Goal: Task Accomplishment & Management: Manage account settings

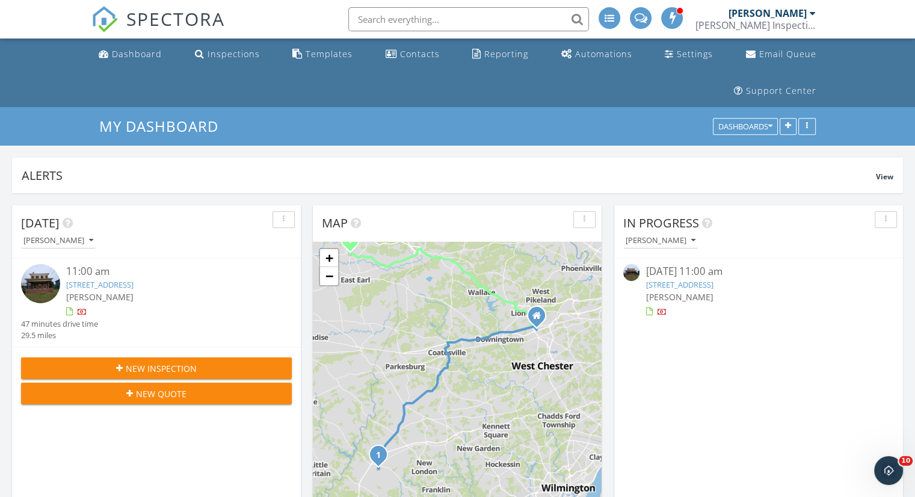
click at [713, 279] on link "302 E Main St, Terre Hill, PA 17557" at bounding box center [678, 284] width 67 height 11
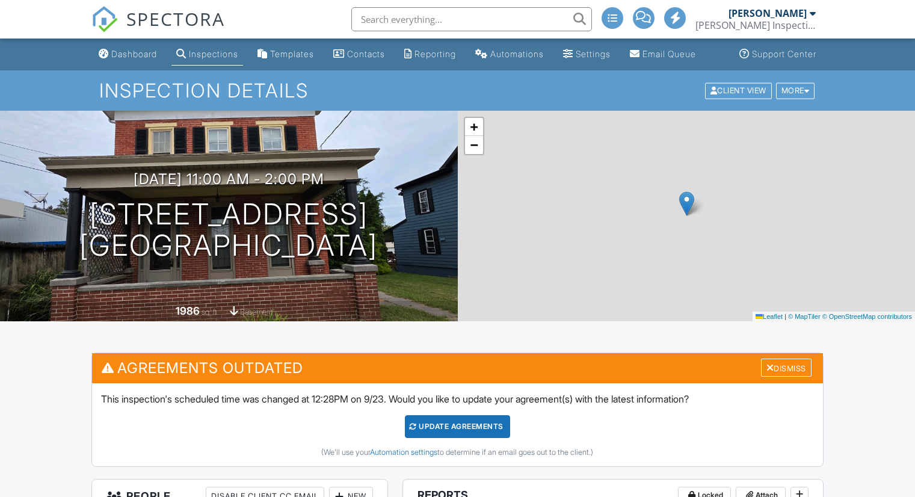
click at [798, 359] on div "Dismiss" at bounding box center [786, 368] width 51 height 19
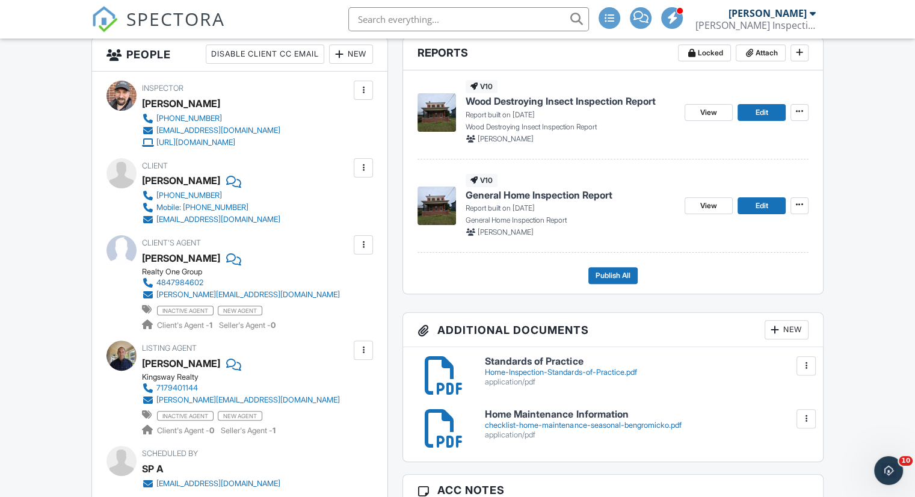
scroll to position [313, 0]
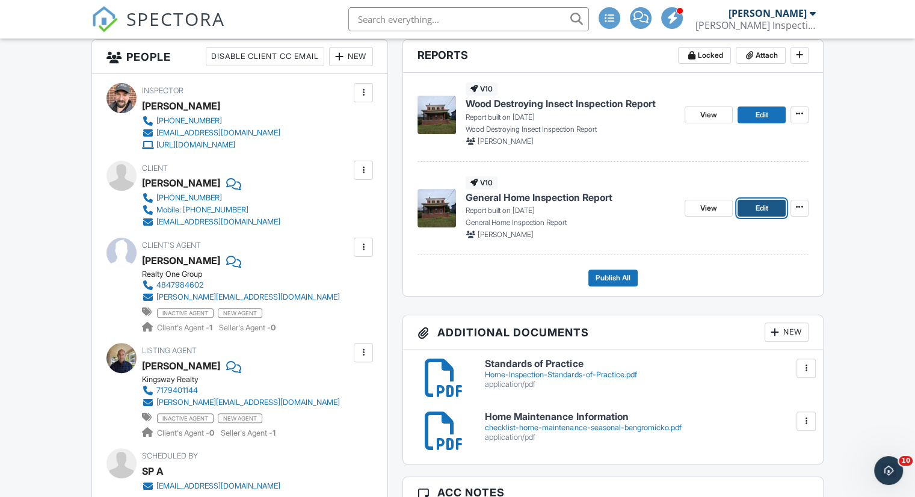
click at [751, 217] on link "Edit" at bounding box center [762, 208] width 48 height 17
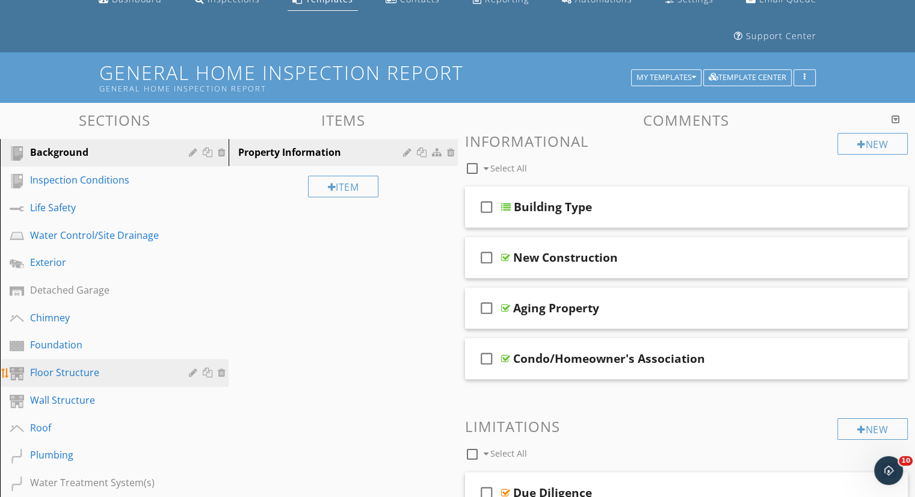
scroll to position [120, 0]
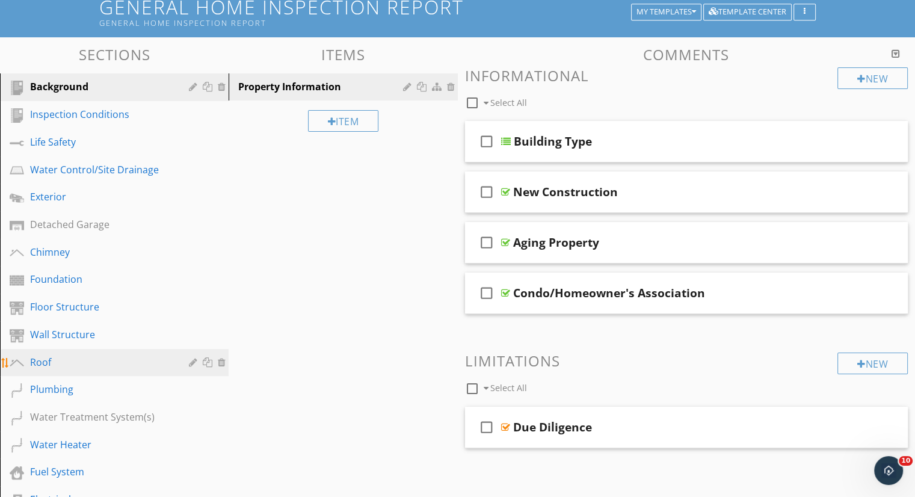
click at [79, 355] on div "Roof" at bounding box center [123, 363] width 186 height 16
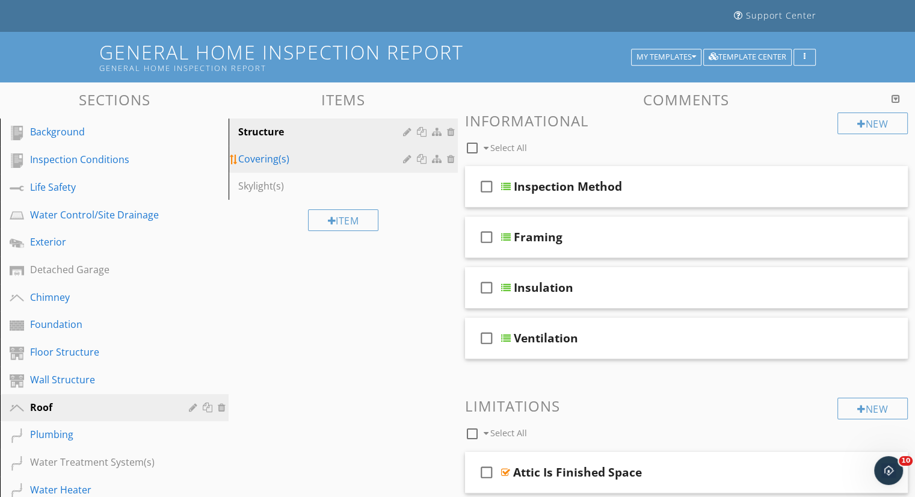
scroll to position [0, 0]
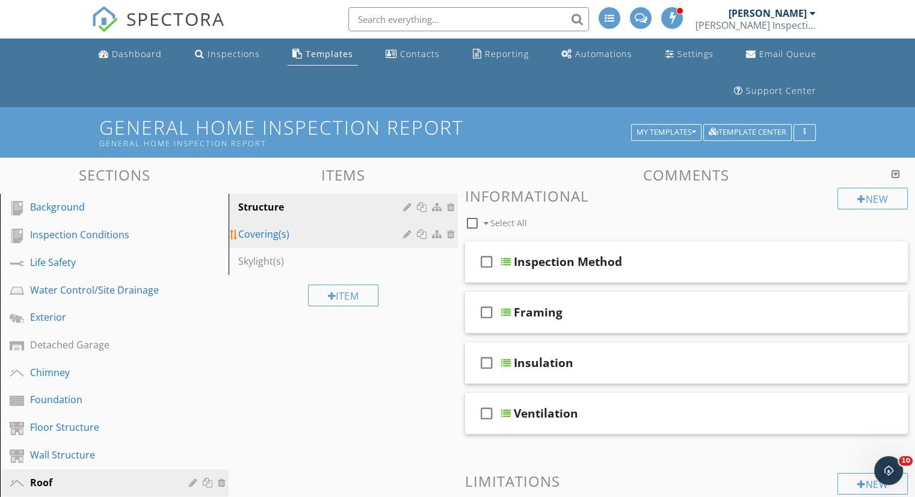
click at [282, 227] on div "Covering(s)" at bounding box center [322, 234] width 168 height 14
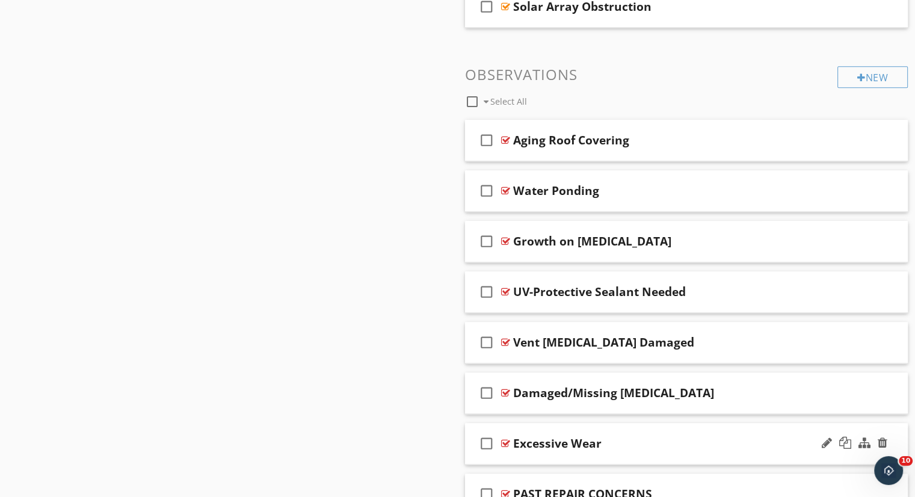
scroll to position [1529, 0]
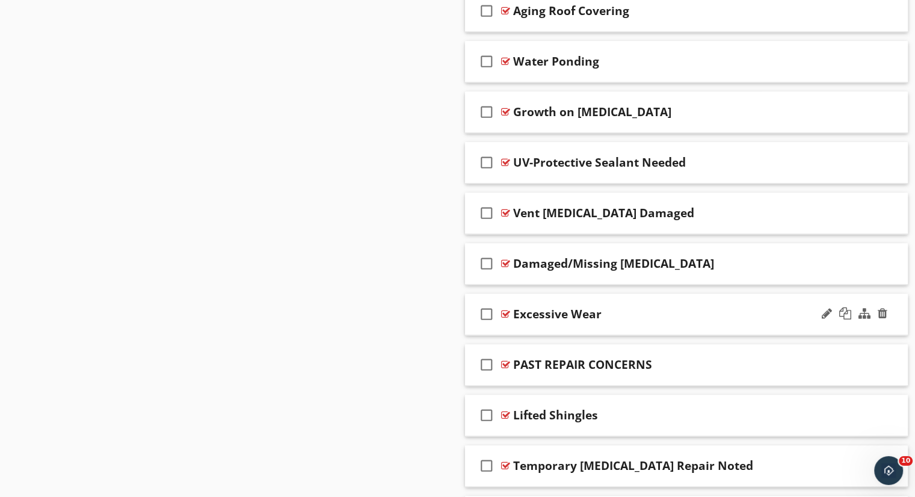
click at [677, 307] on div "Excessive Wear" at bounding box center [670, 314] width 314 height 14
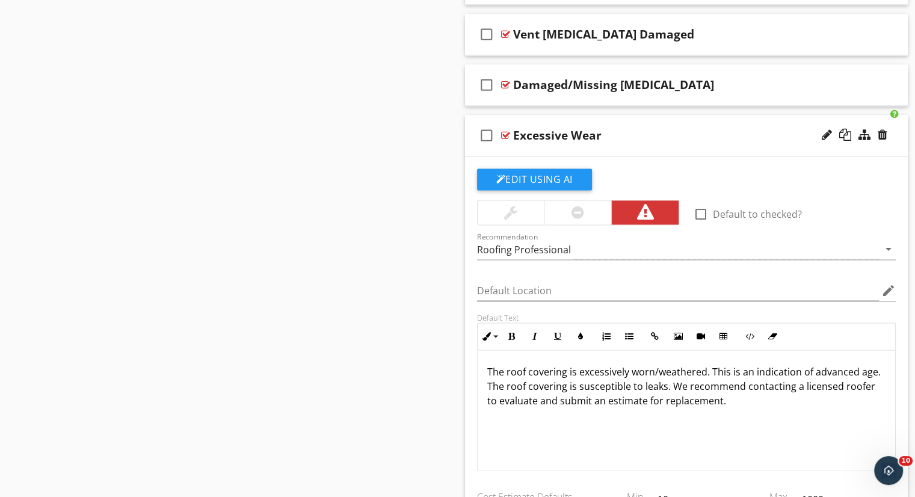
scroll to position [1710, 0]
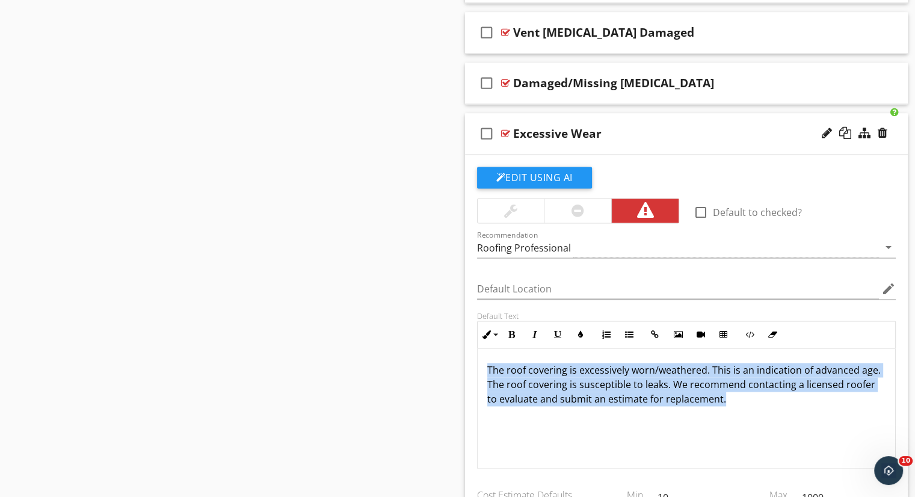
drag, startPoint x: 746, startPoint y: 354, endPoint x: 464, endPoint y: 319, distance: 284.2
copy p "The roof covering is excessively worn/weathered. This is an indication of advan…"
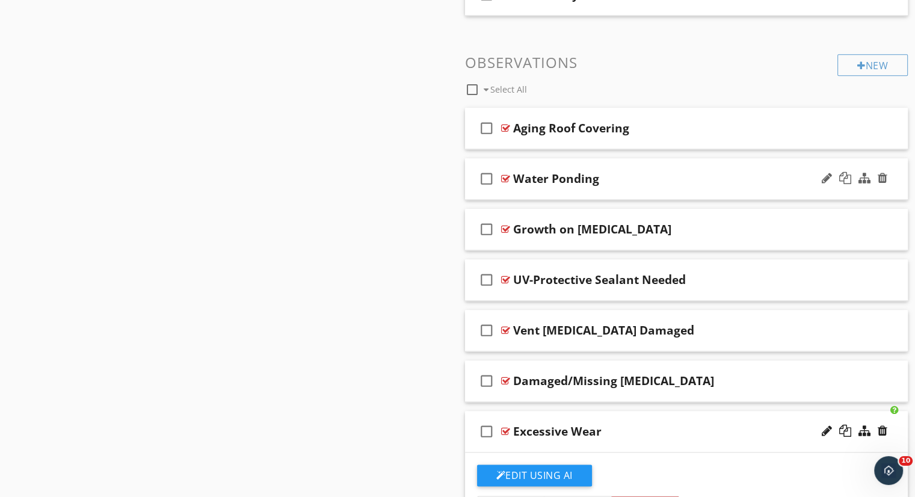
scroll to position [1409, 0]
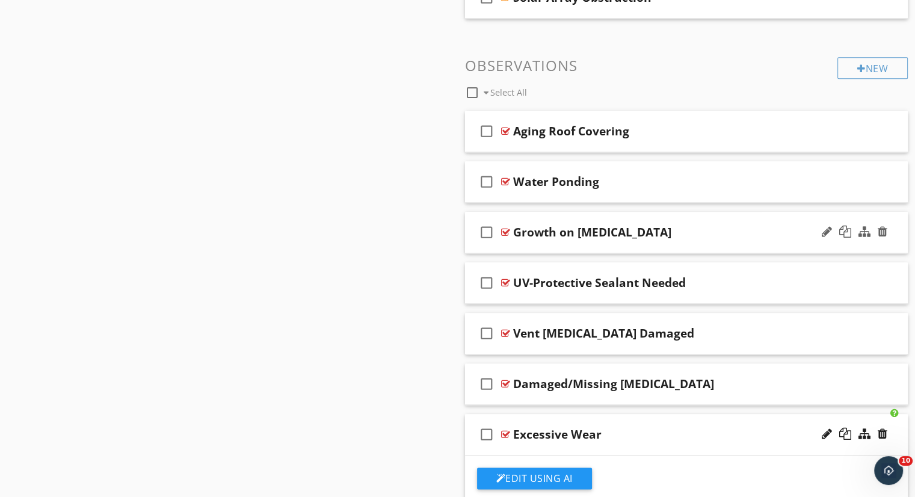
click at [657, 225] on div "Growth on Shingles" at bounding box center [670, 232] width 314 height 14
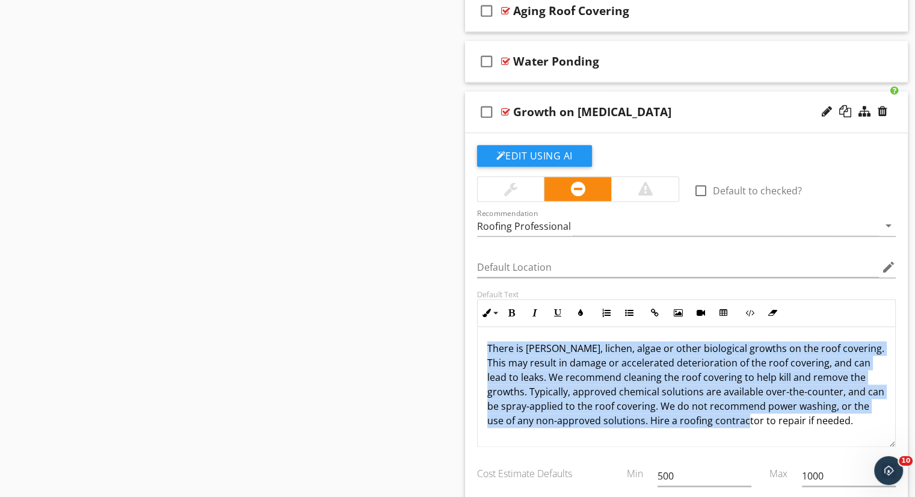
scroll to position [0, 0]
drag, startPoint x: 487, startPoint y: 306, endPoint x: 875, endPoint y: 406, distance: 401.2
click at [875, 406] on div "Inline Style XLarge Large Normal Small Light Small/Light Bold Italic Underline …" at bounding box center [686, 373] width 419 height 148
copy p "There is moss, lichen, algae or other biological growths on the roof covering. …"
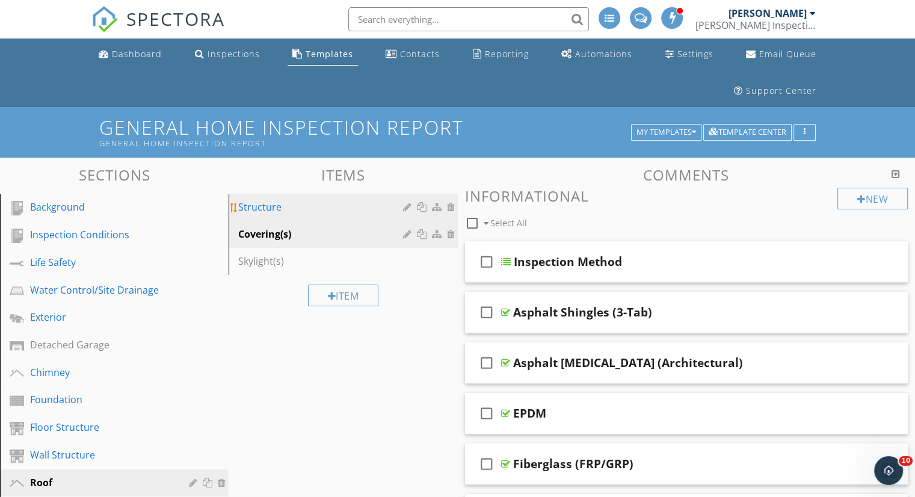
click at [270, 200] on div "Structure" at bounding box center [322, 207] width 168 height 14
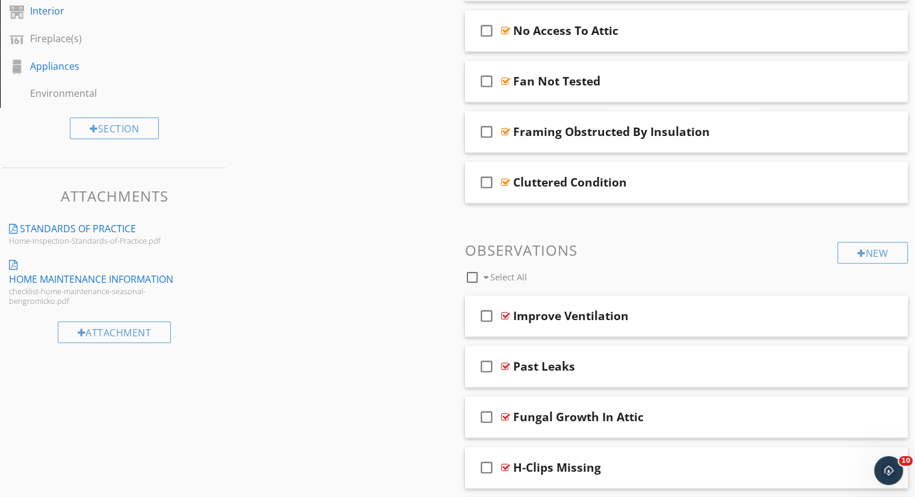
scroll to position [842, 0]
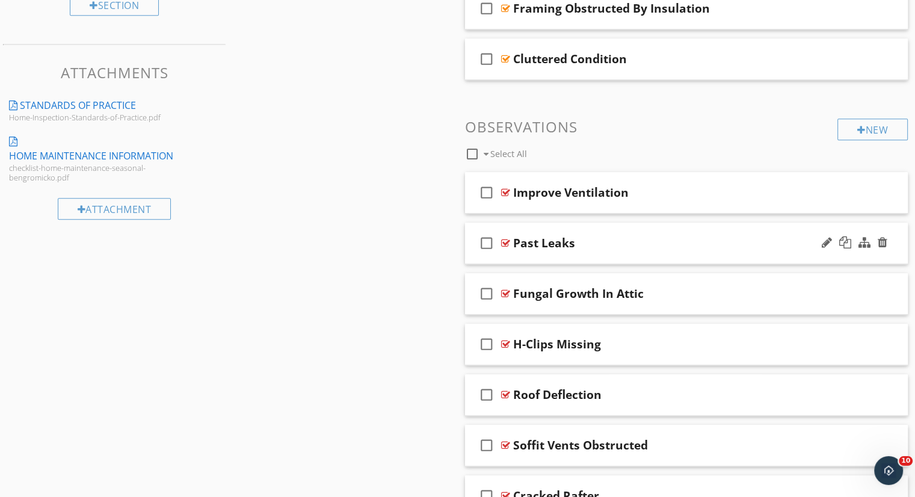
click at [606, 236] on div "Past Leaks" at bounding box center [670, 243] width 314 height 14
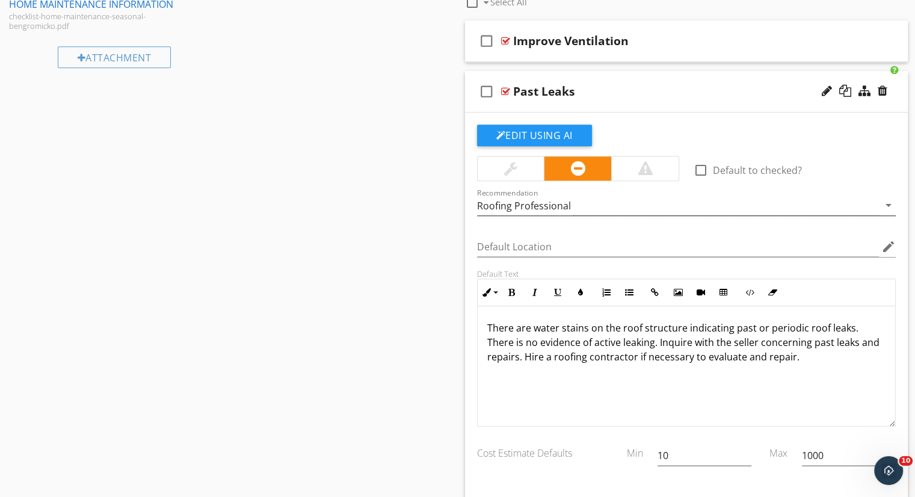
scroll to position [1023, 0]
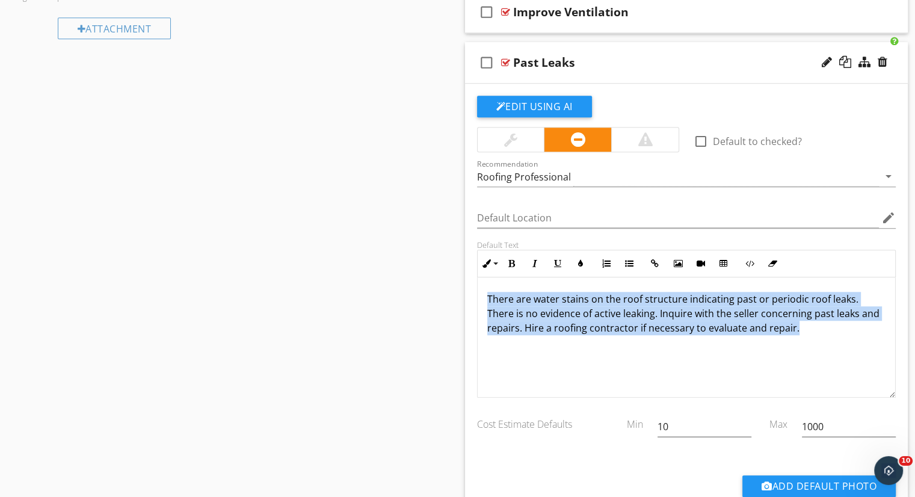
drag, startPoint x: 698, startPoint y: 276, endPoint x: 409, endPoint y: 246, distance: 290.9
click at [409, 246] on div "Sections Background Inspection Conditions Life Safety Water Control/Site Draina…" at bounding box center [457, 338] width 915 height 2406
click at [722, 294] on p "There are water stains on the roof structure indicating past or periodic roof l…" at bounding box center [686, 313] width 399 height 43
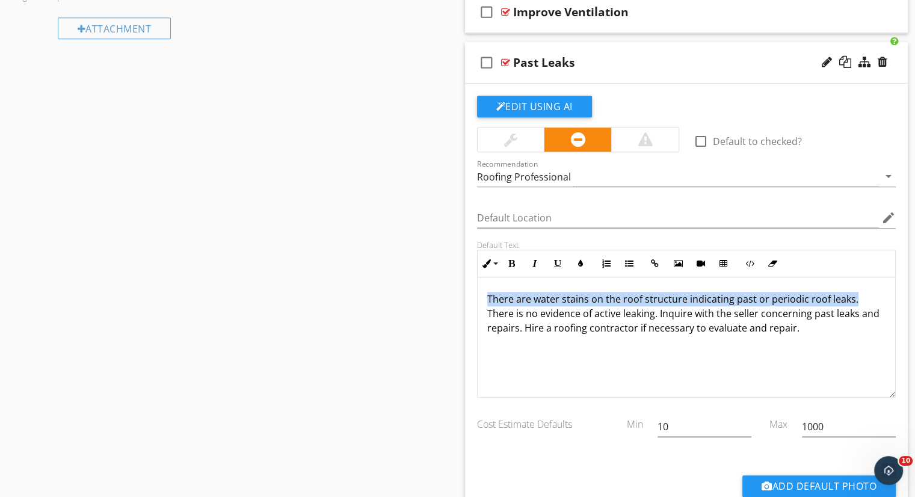
drag, startPoint x: 861, startPoint y: 260, endPoint x: 484, endPoint y: 255, distance: 377.8
click at [484, 277] on div "There are water stains on the roof structure indicating past or periodic roof l…" at bounding box center [687, 337] width 418 height 120
copy p "There are water stains on the roof structure indicating past or periodic roof l…"
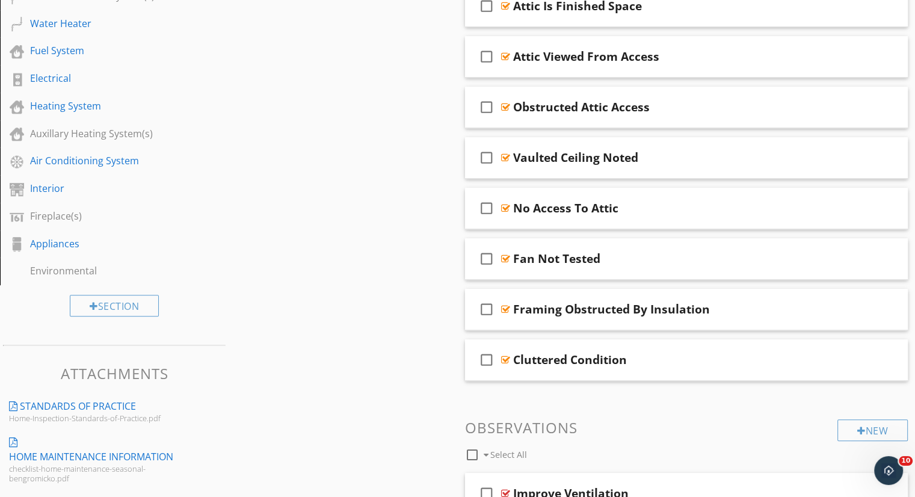
scroll to position [180, 0]
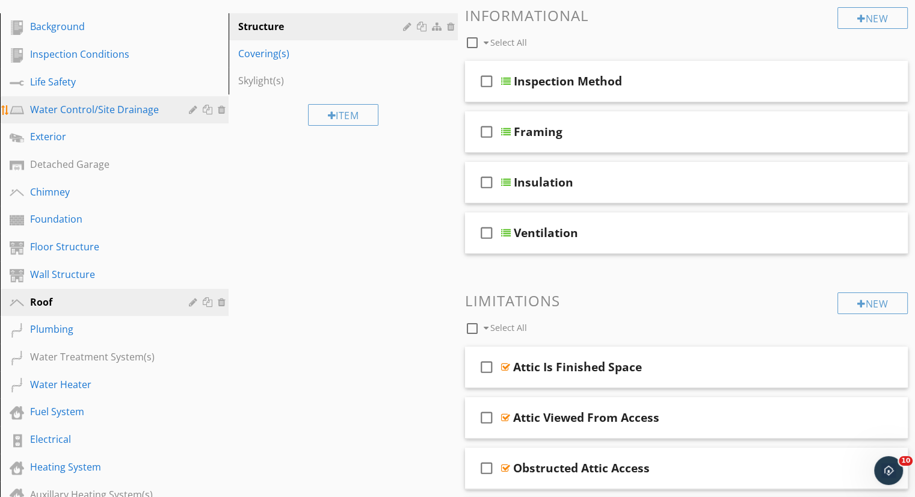
click at [103, 102] on div "Water Control/Site Drainage" at bounding box center [100, 109] width 141 height 14
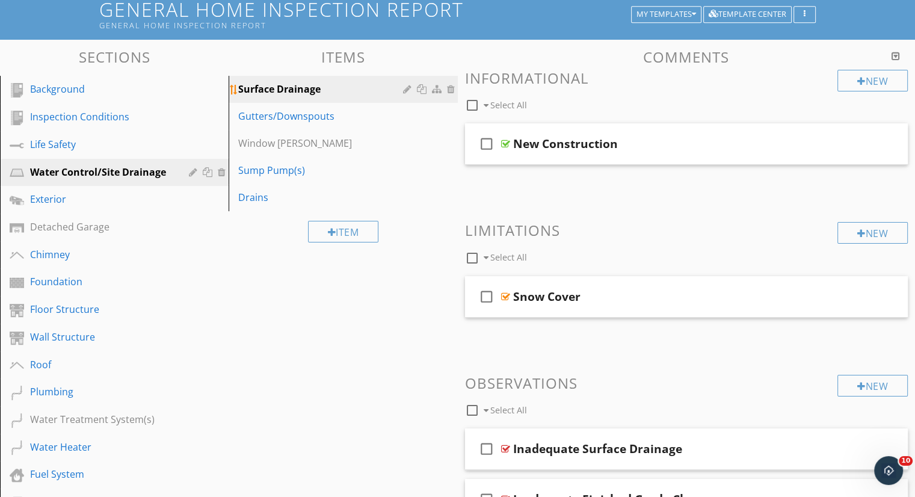
scroll to position [60, 0]
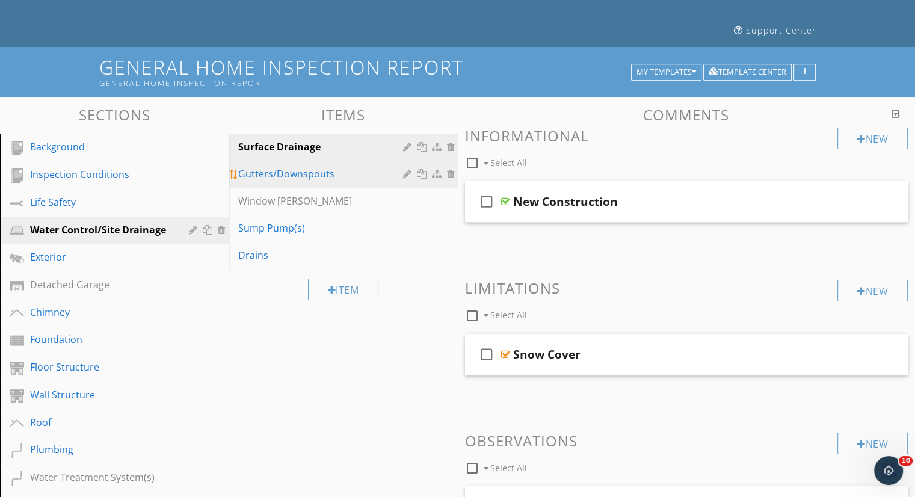
click at [310, 167] on div "Gutters/Downspouts" at bounding box center [322, 174] width 168 height 14
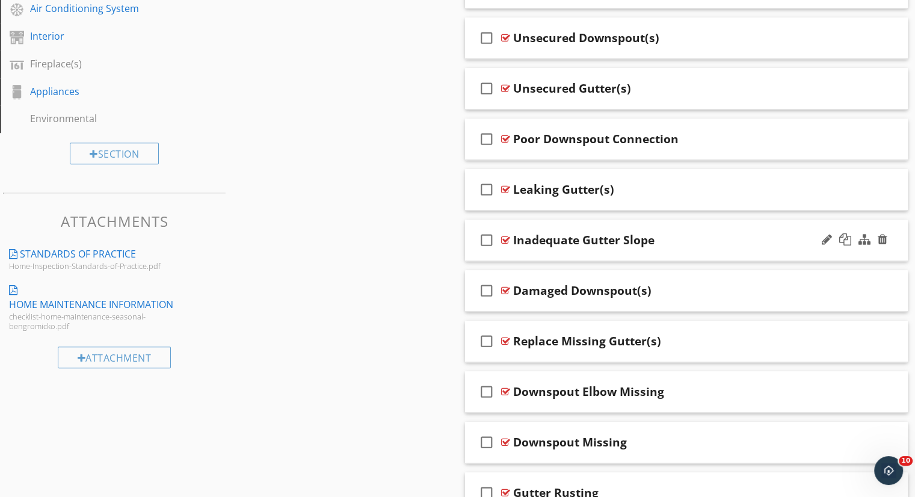
scroll to position [722, 0]
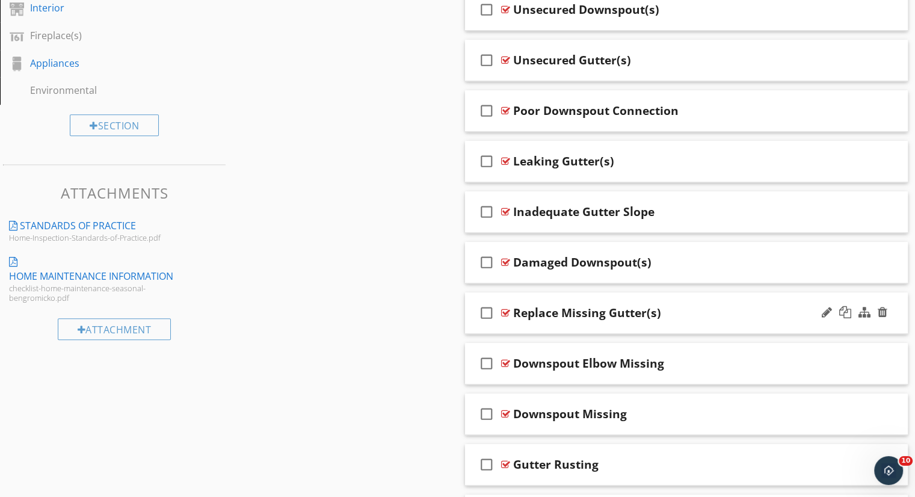
click at [692, 306] on div "Replace Missing Gutter(s)" at bounding box center [670, 313] width 314 height 14
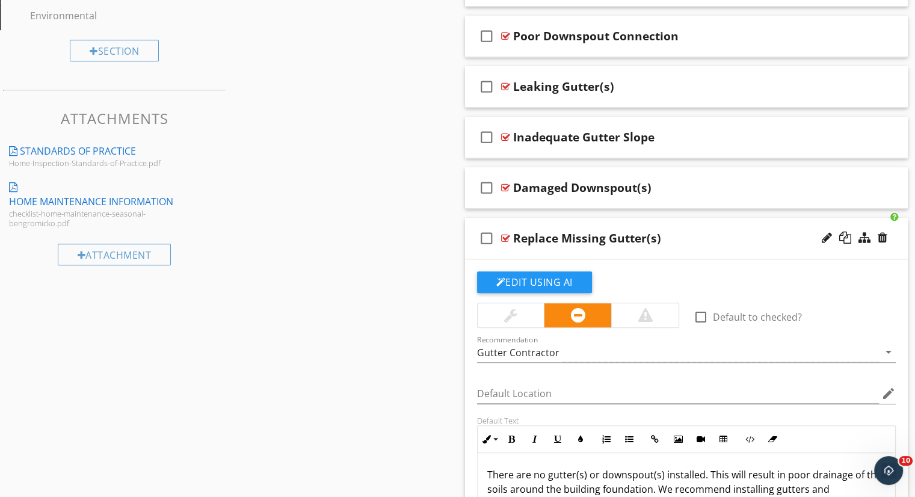
scroll to position [902, 0]
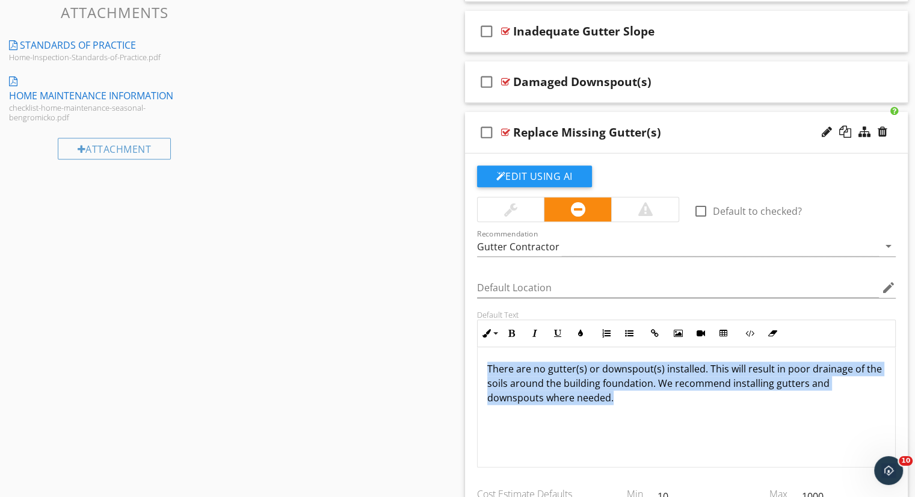
drag, startPoint x: 650, startPoint y: 361, endPoint x: 483, endPoint y: 324, distance: 171.2
click at [483, 347] on div "There are no gutter(s) or downspout(s) installed. This will result in poor drai…" at bounding box center [687, 407] width 418 height 120
copy p "There are no gutter(s) or downspout(s) installed. This will result in poor drai…"
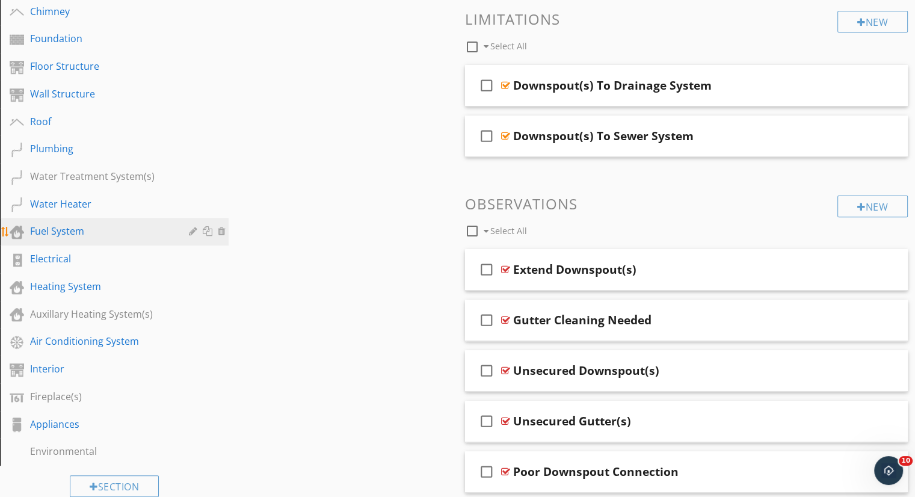
scroll to position [241, 0]
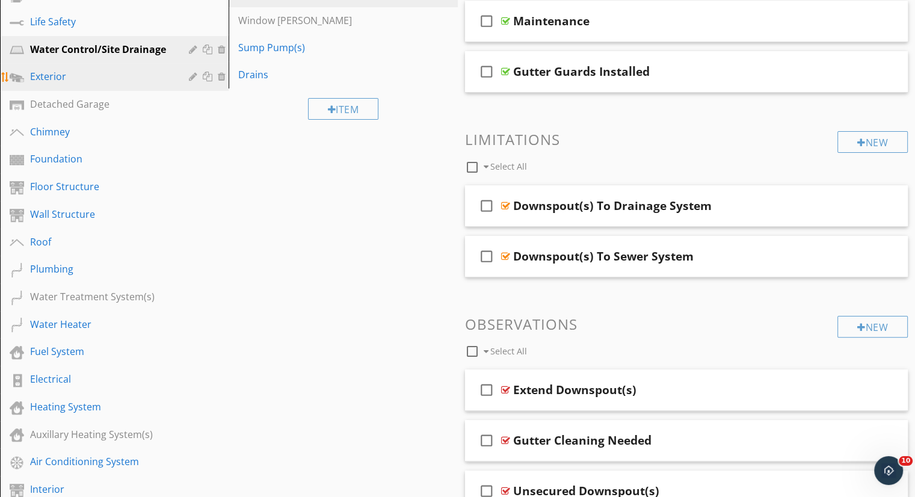
click at [60, 69] on div "Exterior" at bounding box center [100, 76] width 141 height 14
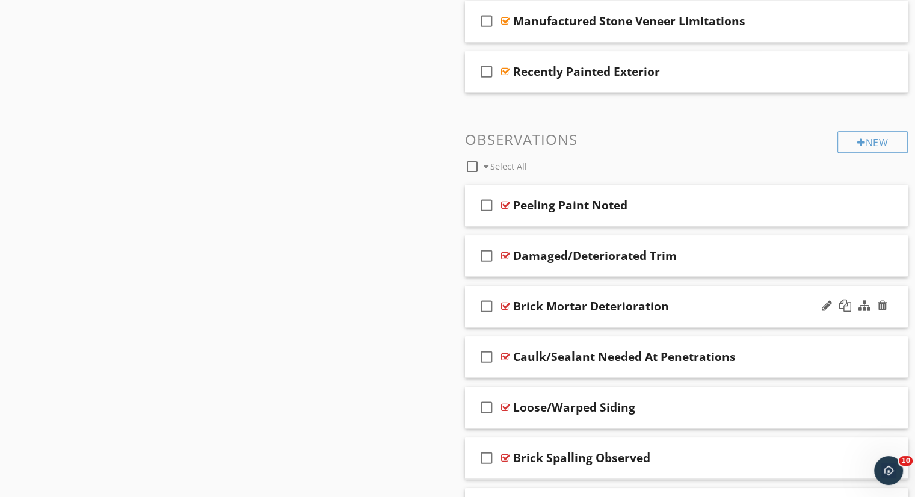
scroll to position [1203, 0]
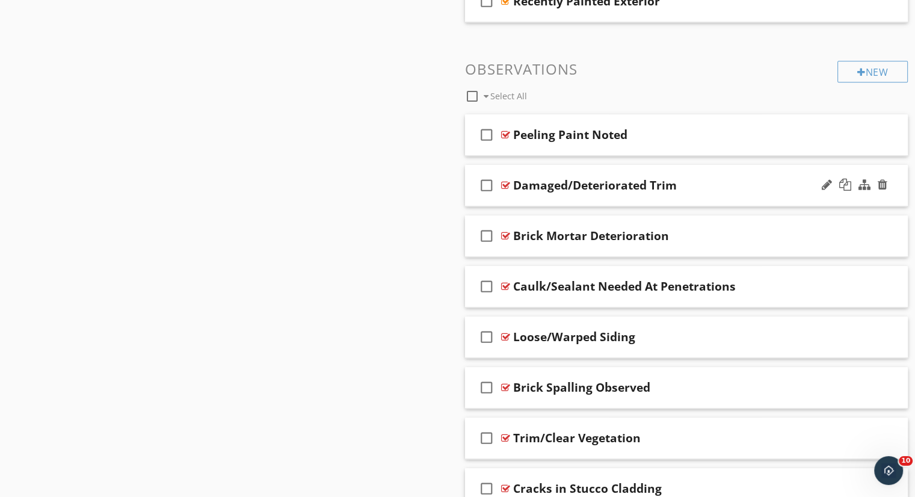
click at [699, 178] on div "Damaged/Deteriorated Trim" at bounding box center [670, 185] width 314 height 14
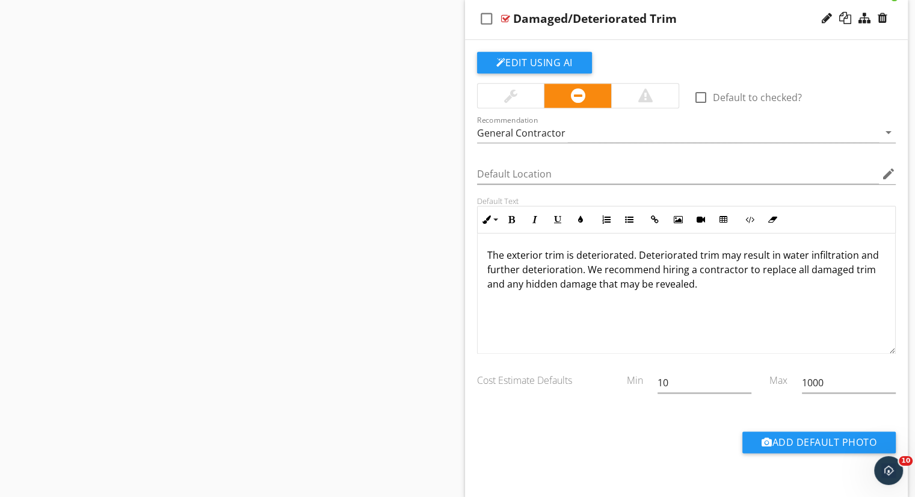
scroll to position [1384, 0]
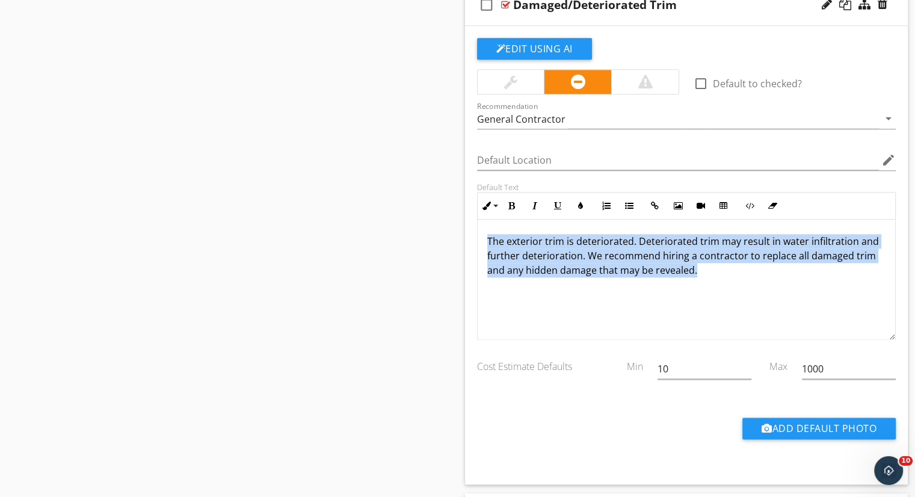
drag, startPoint x: 485, startPoint y: 191, endPoint x: 438, endPoint y: 185, distance: 47.9
click at [438, 185] on div "Sections Background Inspection Conditions Life Safety Water Control/Site Draina…" at bounding box center [457, 482] width 915 height 3417
copy p "The exterior trim is deteriorated. Deteriorated trim may result in water infilt…"
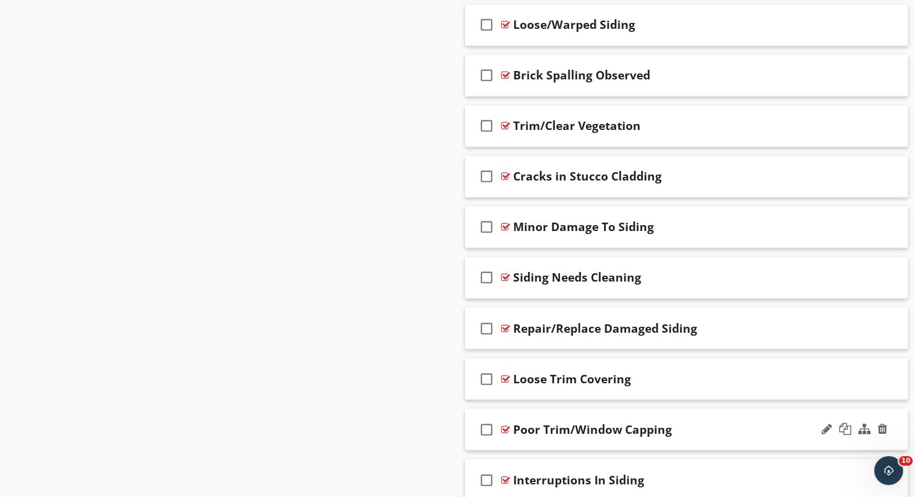
scroll to position [2045, 0]
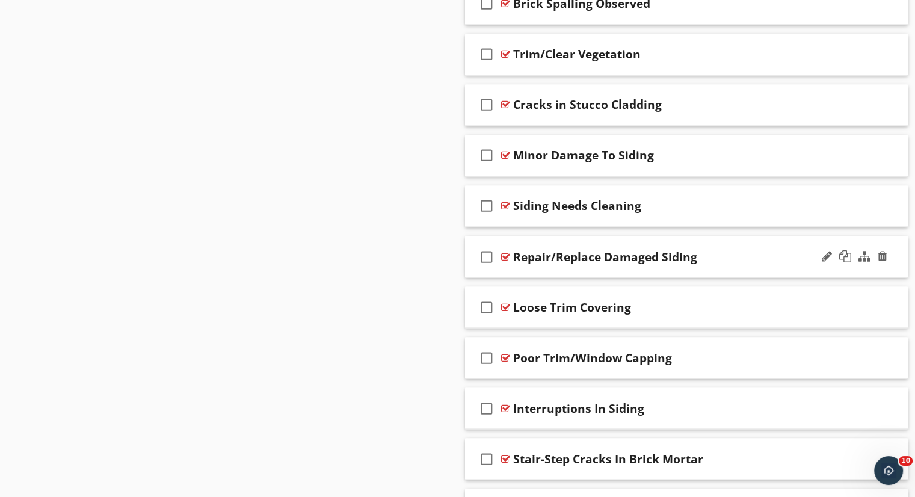
click at [716, 249] on div "Repair/Replace Damaged Siding" at bounding box center [670, 256] width 314 height 14
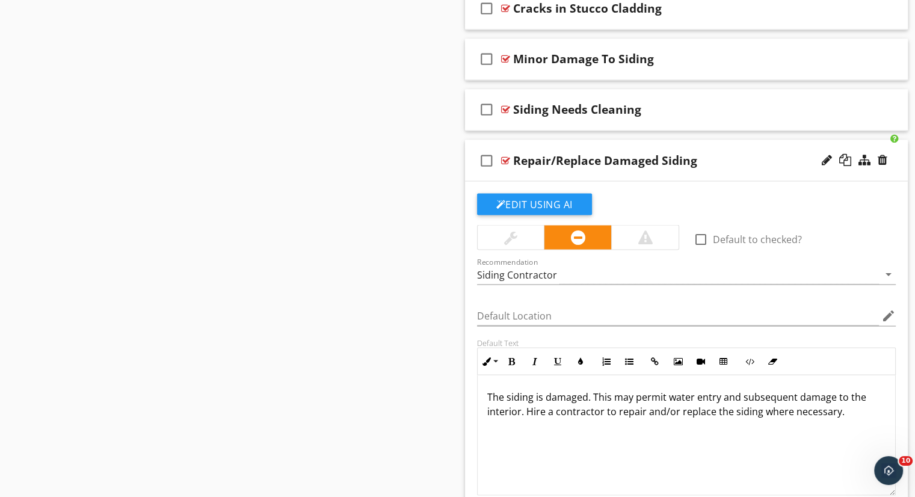
scroll to position [2166, 0]
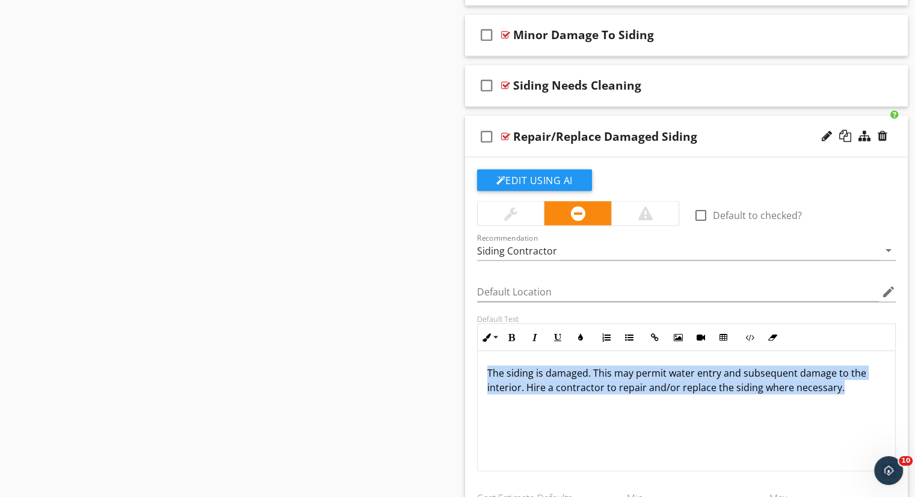
drag, startPoint x: 837, startPoint y: 341, endPoint x: 467, endPoint y: 321, distance: 370.5
click at [467, 321] on div "Edit Using AI check_box_outline_blank Default to checked? Recommendation Siding…" at bounding box center [686, 386] width 443 height 458
copy p "The siding is damaged. This may permit water entry and subsequent damage to the…"
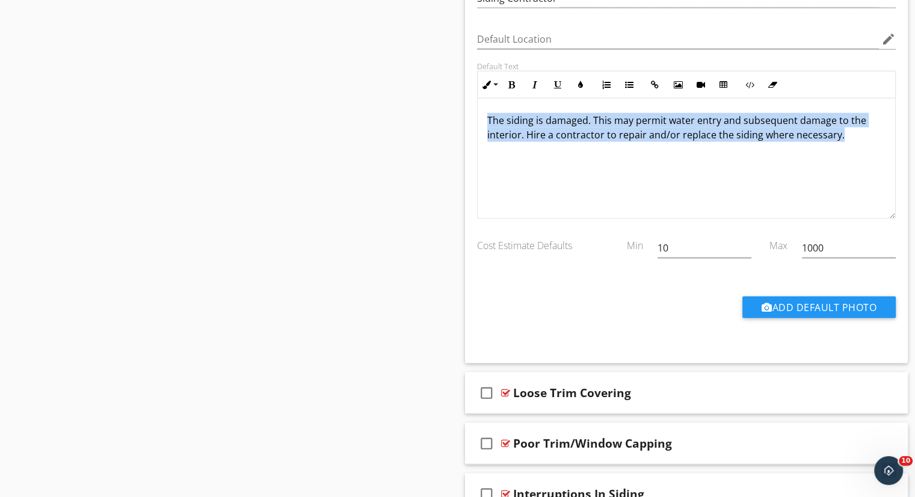
scroll to position [2647, 0]
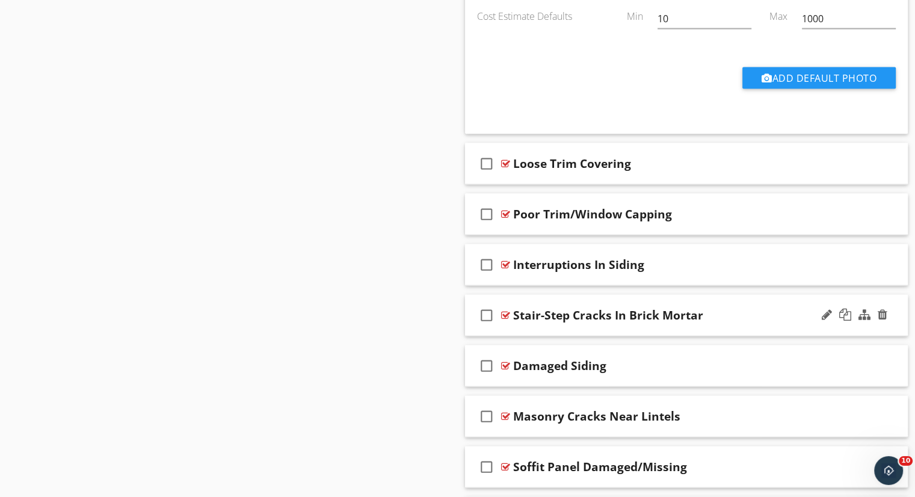
click at [712, 308] on div "Stair-Step Cracks In Brick Mortar" at bounding box center [670, 315] width 314 height 14
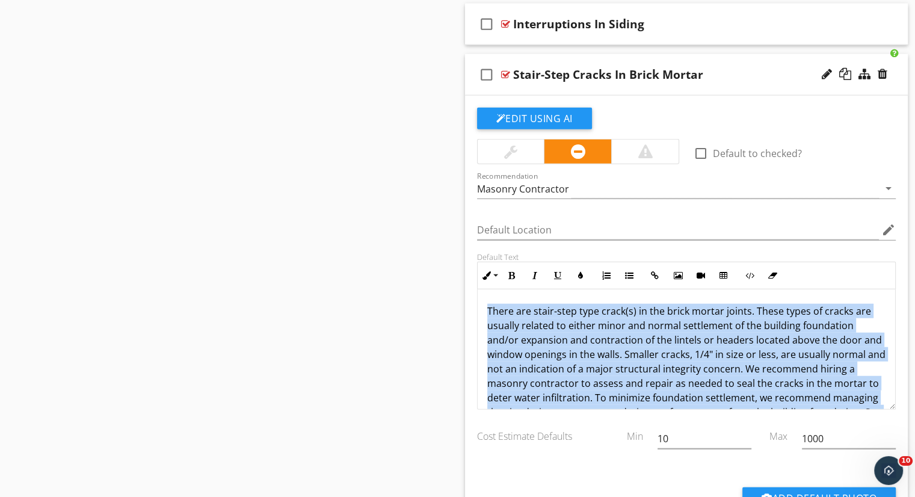
scroll to position [39, 0]
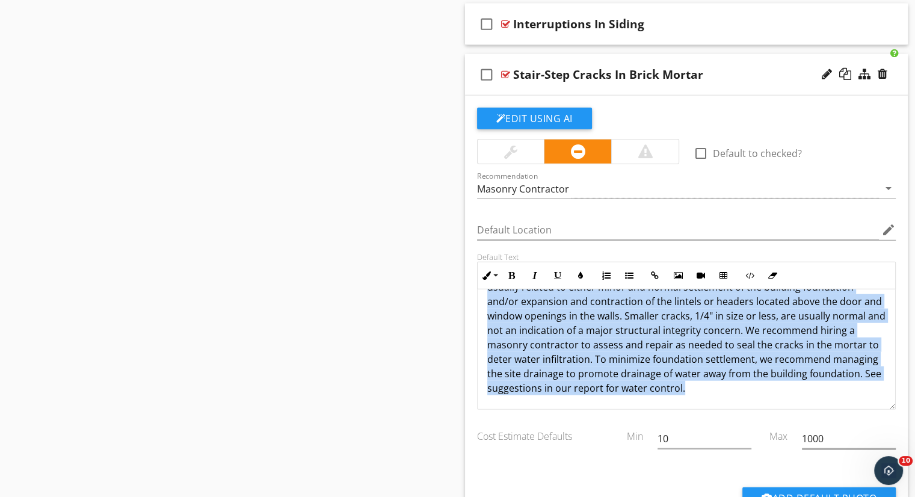
drag, startPoint x: 486, startPoint y: 263, endPoint x: 828, endPoint y: 402, distance: 369.4
click at [828, 405] on div "check_box_outline_blank Default to checked? Recommendation Masonry Contractor a…" at bounding box center [687, 319] width 434 height 422
copy p "There are stair-step type crack(s) in the brick mortar joints. These types of c…"
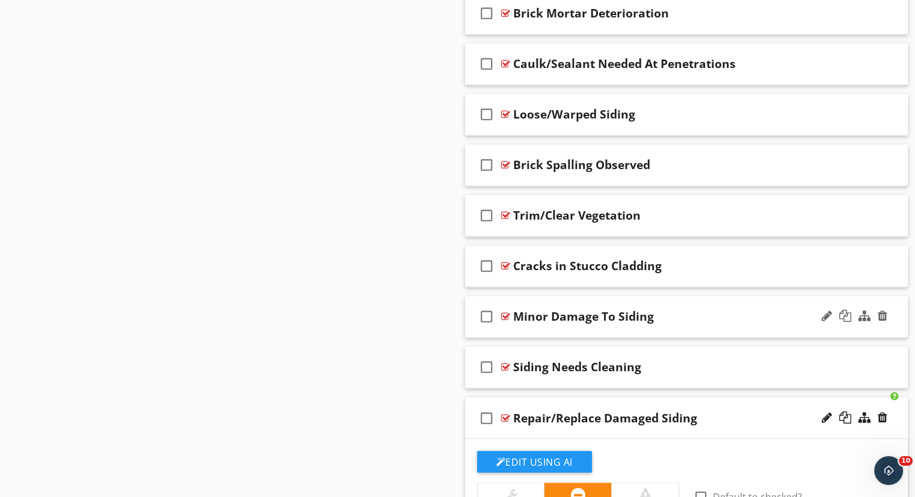
scroll to position [1855, 0]
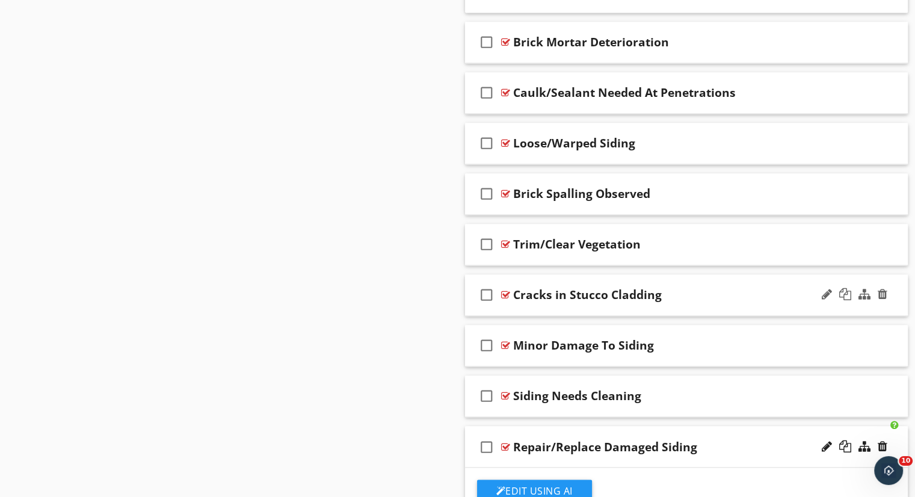
click at [666, 288] on div "Cracks in Stucco Cladding" at bounding box center [670, 295] width 314 height 14
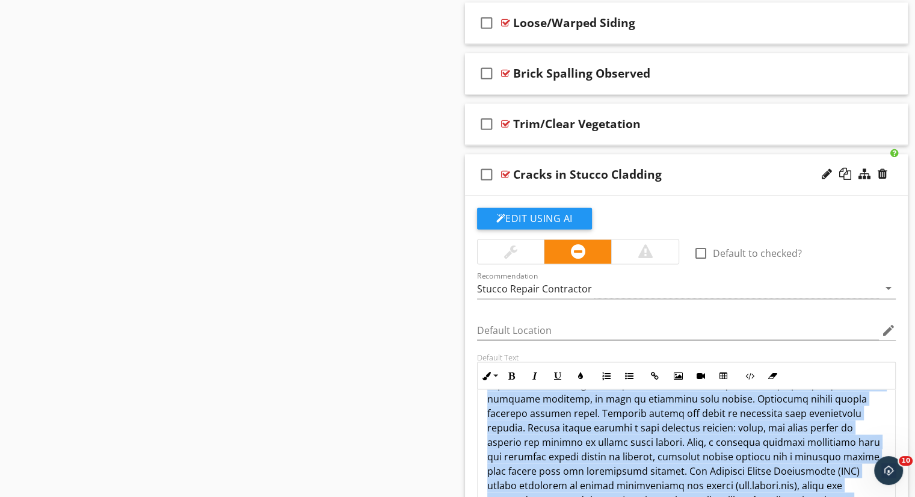
scroll to position [140, 0]
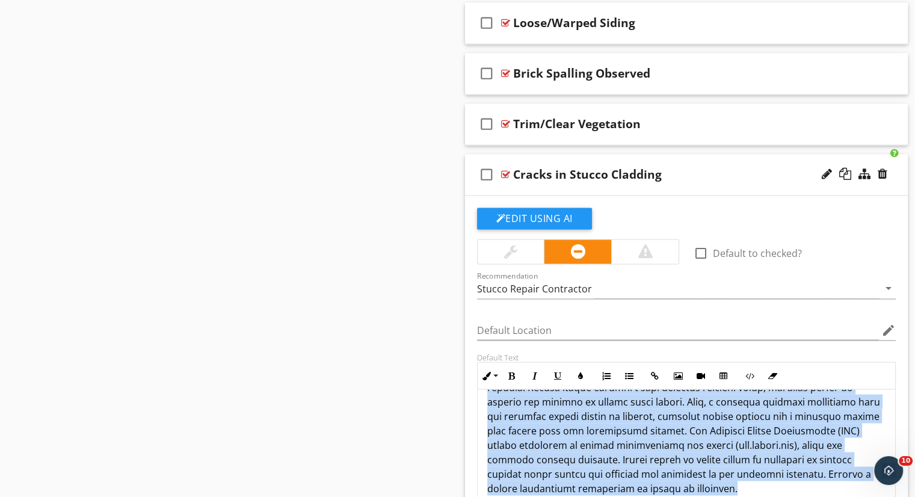
drag, startPoint x: 487, startPoint y: 366, endPoint x: 640, endPoint y: 467, distance: 183.2
click at [640, 467] on div at bounding box center [687, 380] width 418 height 260
copy p "We observed cracking in the stucco wall cladding. Stucco cracks are common and …"
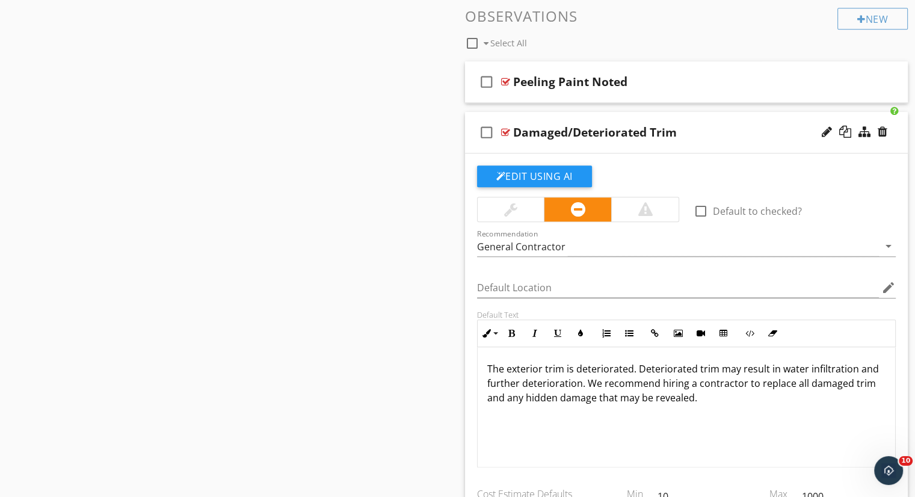
scroll to position [1133, 0]
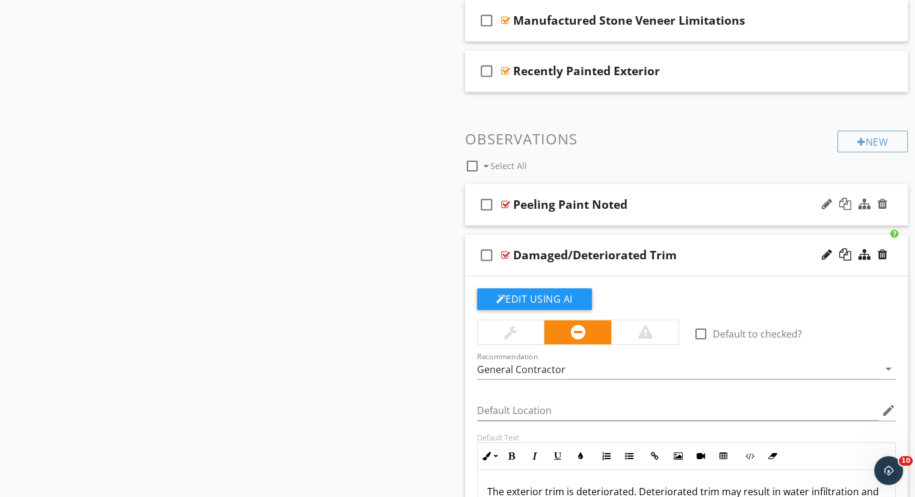
click at [638, 197] on div "Peeling Paint Noted" at bounding box center [670, 204] width 314 height 14
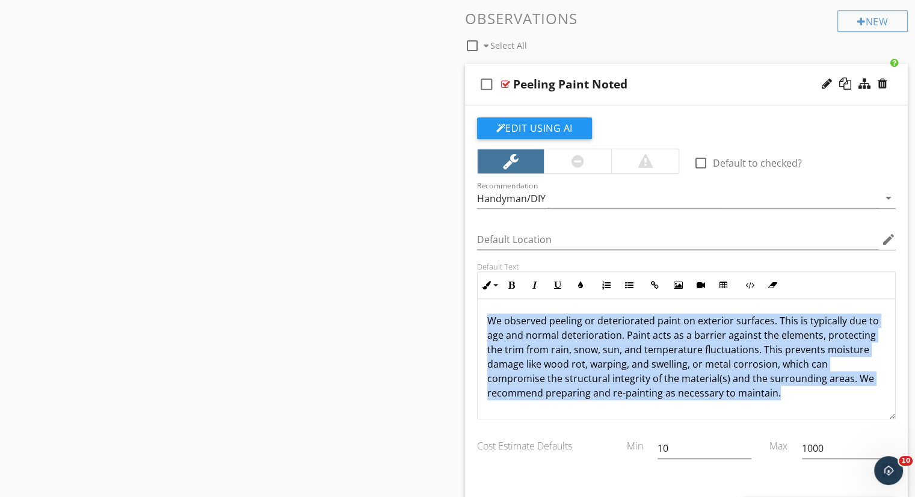
scroll to position [0, 0]
drag, startPoint x: 486, startPoint y: 280, endPoint x: 873, endPoint y: 389, distance: 402.3
click at [873, 389] on div "check_box_outline_blank Default to checked? Recommendation Handyman/DIY arrow_d…" at bounding box center [687, 328] width 434 height 422
copy p "We observed peeling or deteriorated paint on exterior surfaces. This is typical…"
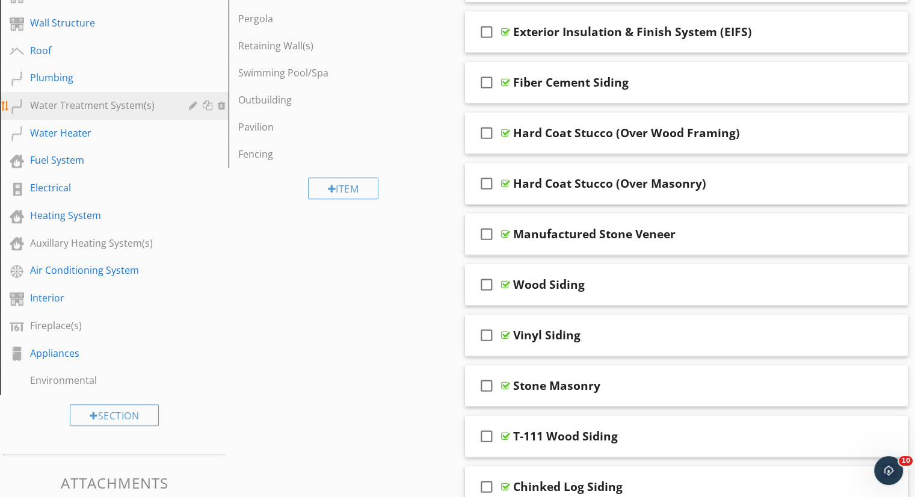
scroll to position [291, 0]
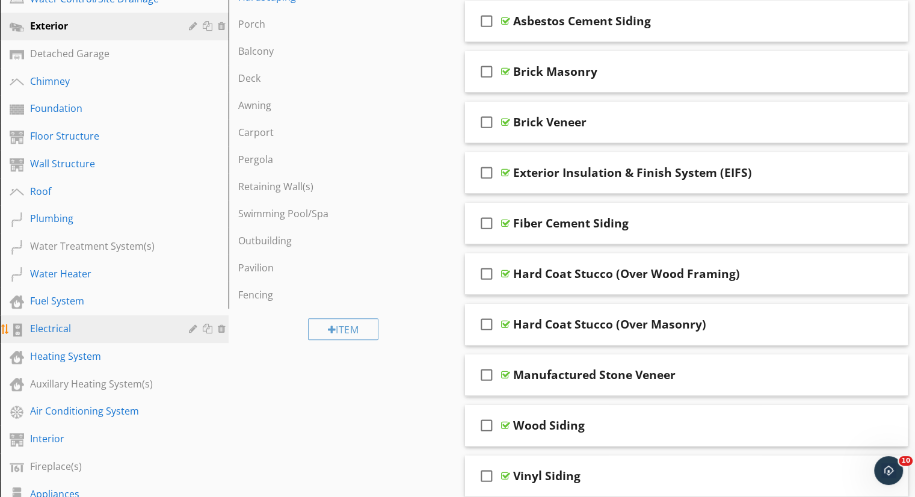
click at [55, 321] on div "Electrical" at bounding box center [100, 328] width 141 height 14
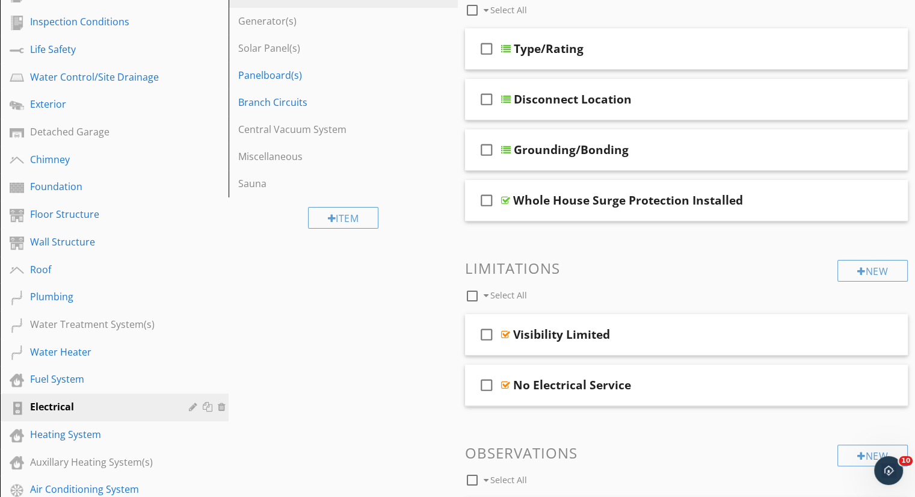
scroll to position [111, 0]
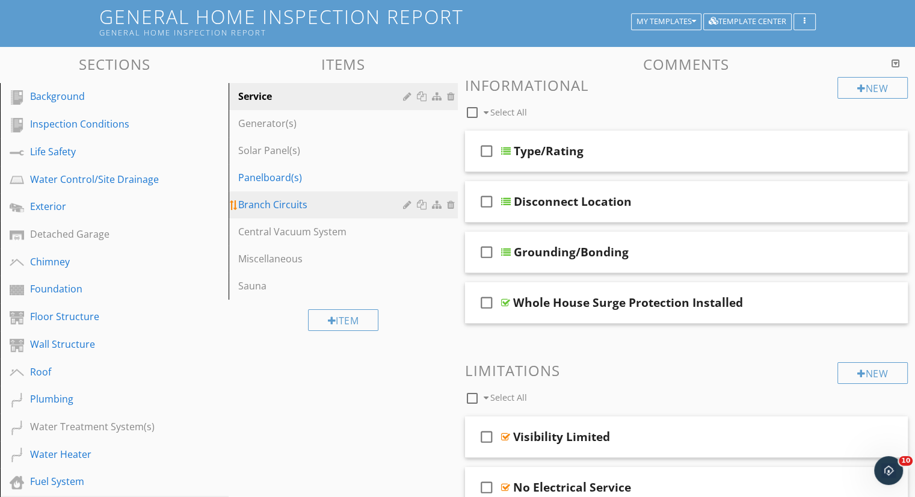
click at [294, 197] on div "Branch Circuits" at bounding box center [322, 204] width 168 height 14
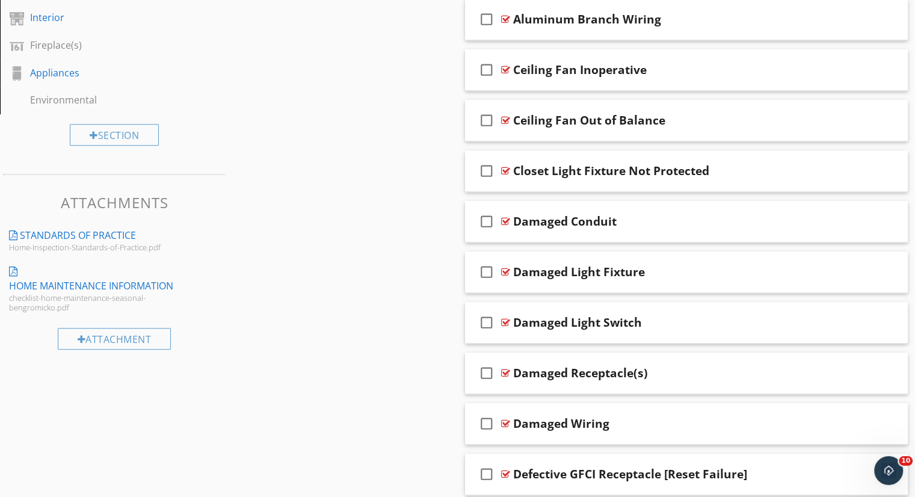
scroll to position [833, 0]
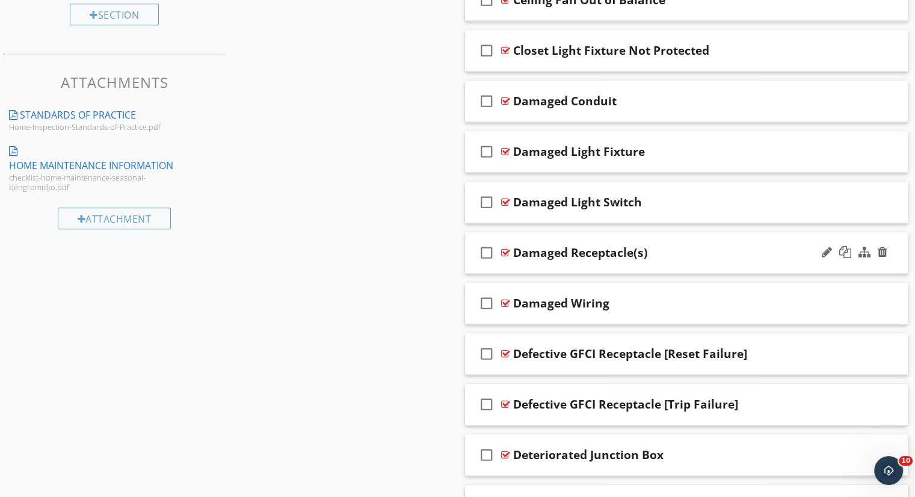
click at [664, 245] on div "Damaged Receptacle(s)" at bounding box center [670, 252] width 314 height 14
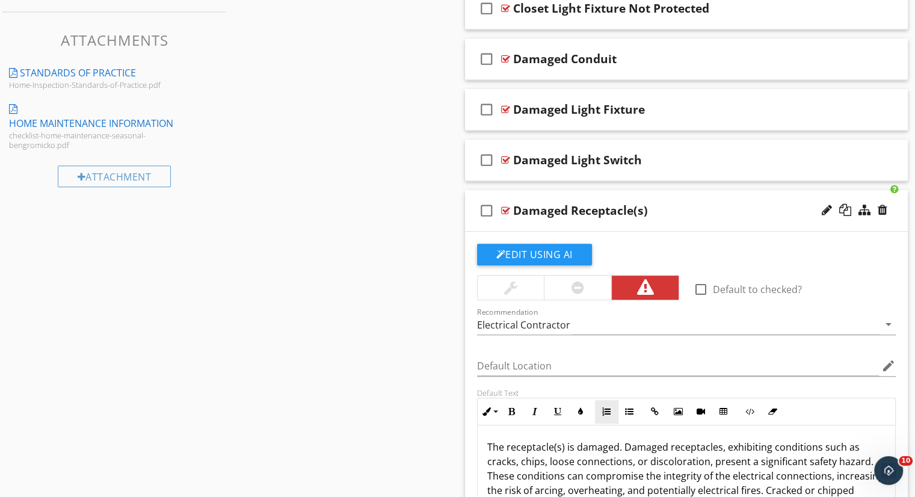
scroll to position [953, 0]
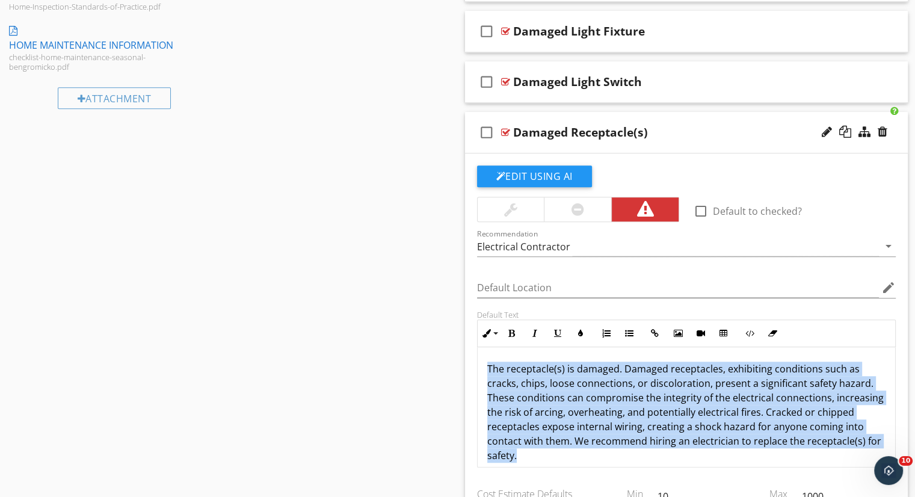
drag, startPoint x: 497, startPoint y: 389, endPoint x: 410, endPoint y: 290, distance: 132.1
copy p "The receptacle(s) is damaged. Damaged receptacles, exhibiting conditions such a…"
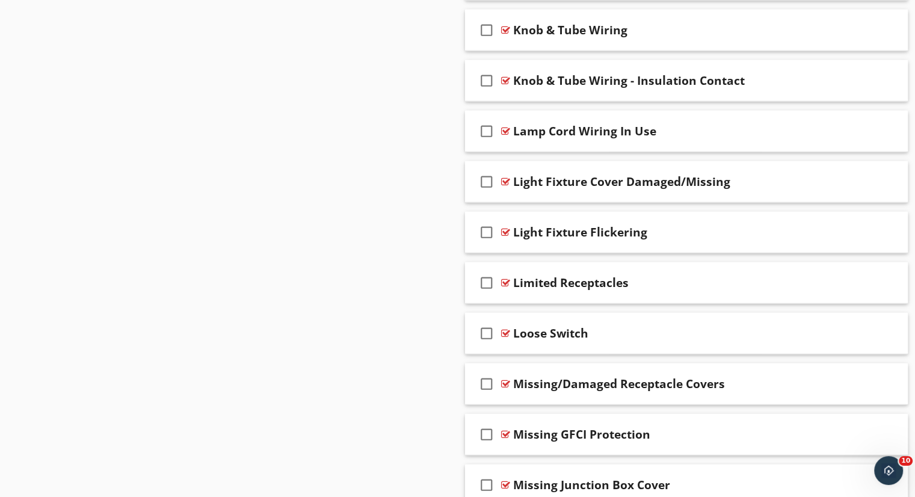
scroll to position [3058, 0]
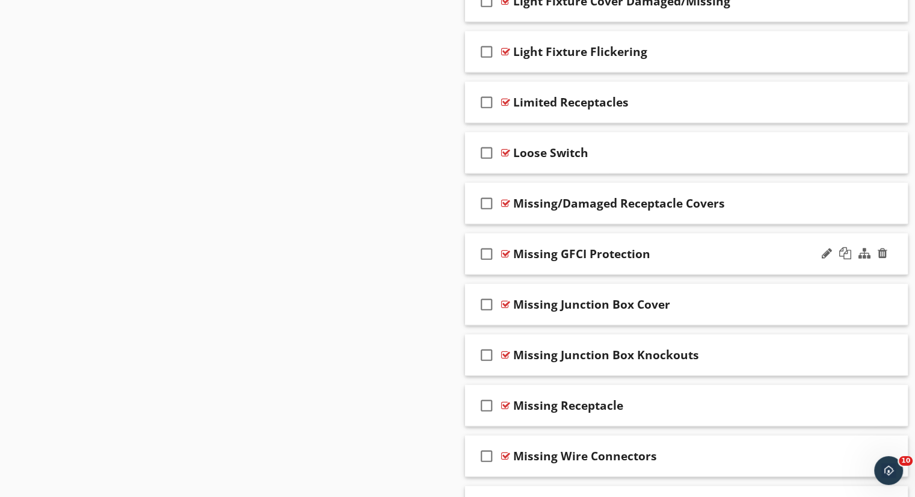
click at [679, 247] on div "Missing GFCI Protection" at bounding box center [670, 254] width 314 height 14
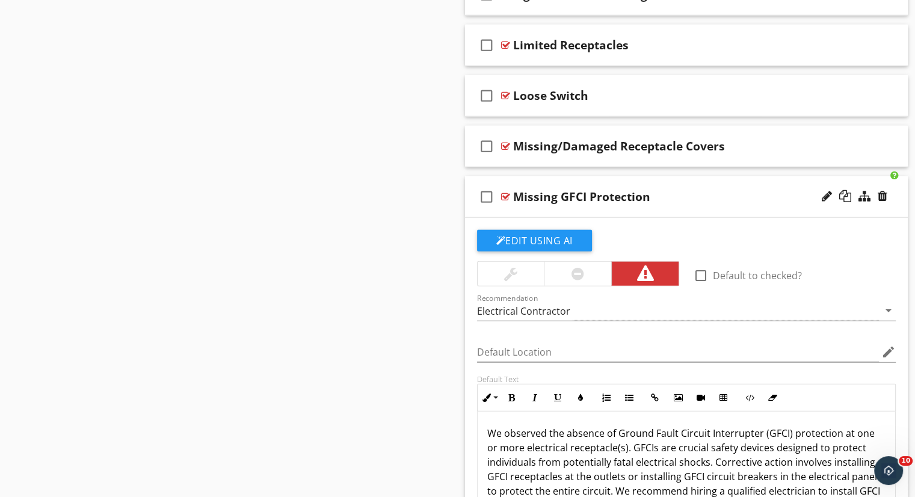
scroll to position [3239, 0]
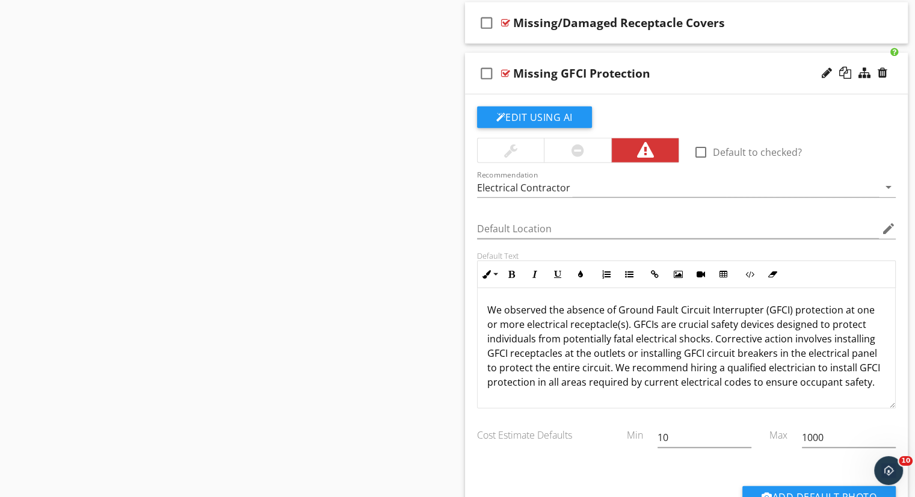
click at [553, 303] on p "We observed the absence of Ground Fault Circuit Interrupter (GFCI) protection a…" at bounding box center [686, 346] width 399 height 87
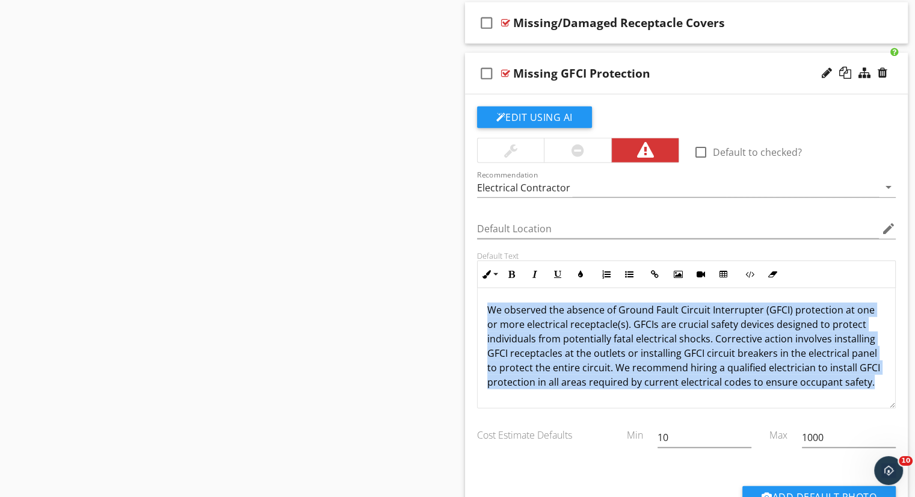
click at [553, 303] on p "We observed the absence of Ground Fault Circuit Interrupter (GFCI) protection a…" at bounding box center [686, 346] width 399 height 87
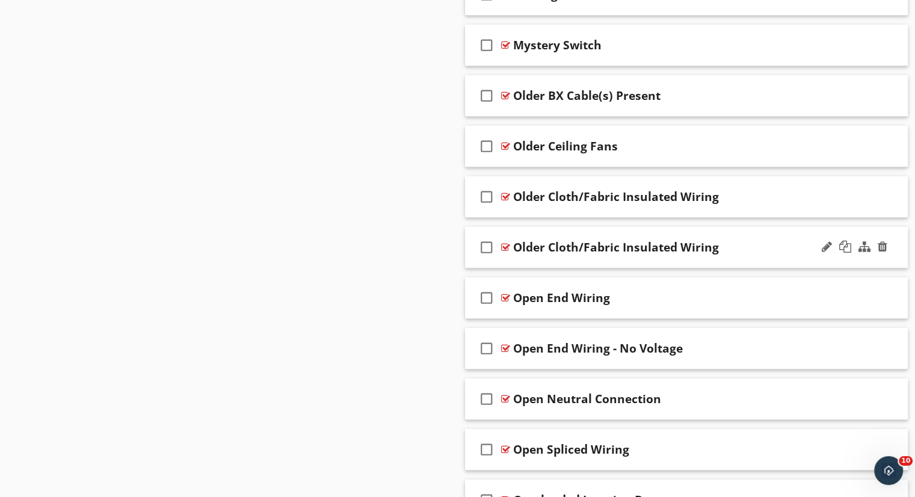
scroll to position [4021, 0]
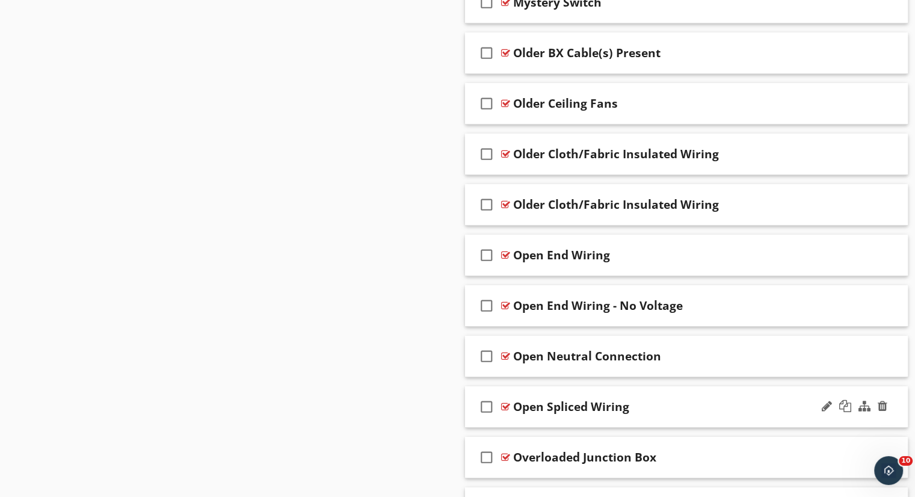
click at [647, 399] on div "Open Spliced Wiring" at bounding box center [670, 406] width 314 height 14
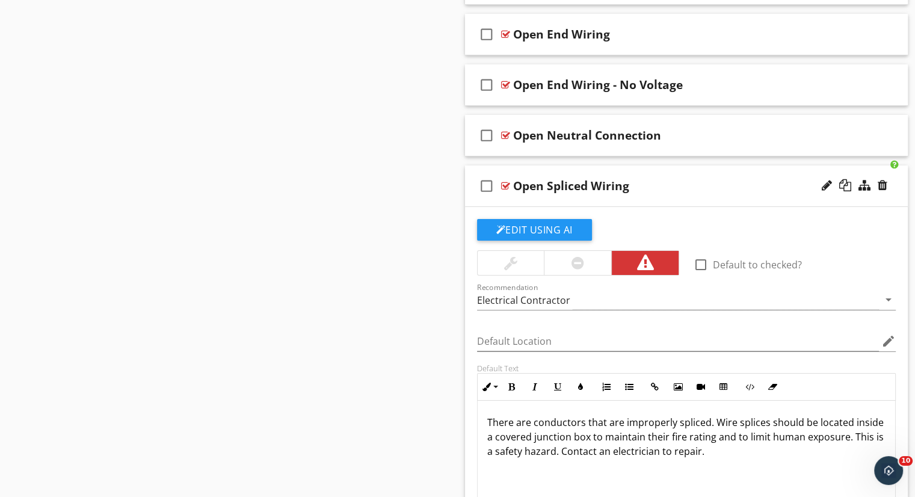
scroll to position [4262, 0]
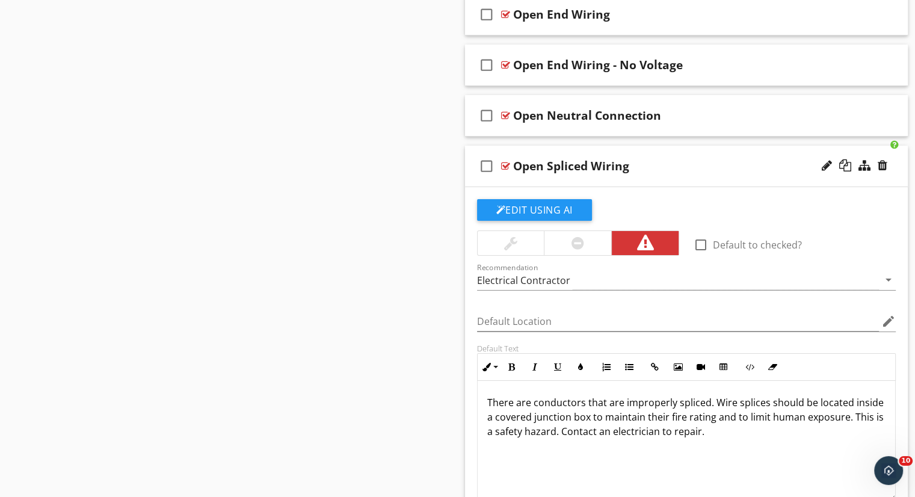
click at [615, 395] on p "There are conductors that are improperly spliced. Wire splices should be locate…" at bounding box center [686, 416] width 399 height 43
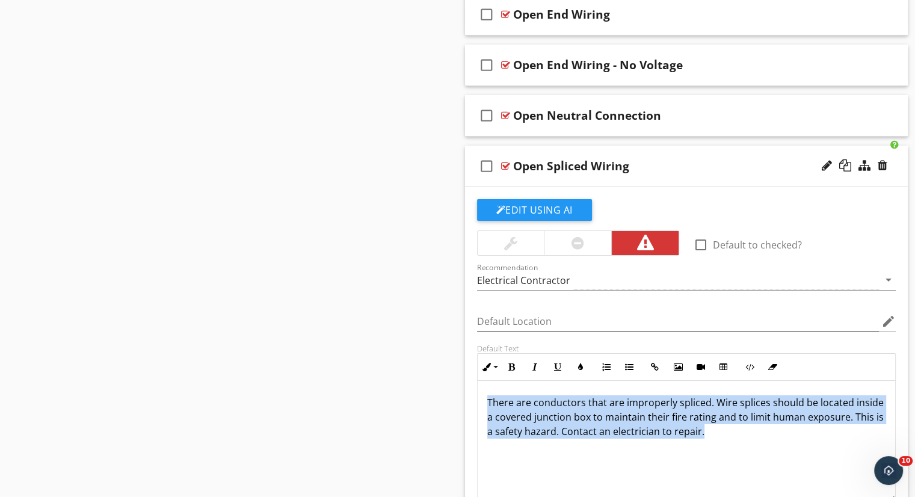
click at [615, 395] on p "There are conductors that are improperly spliced. Wire splices should be locate…" at bounding box center [686, 416] width 399 height 43
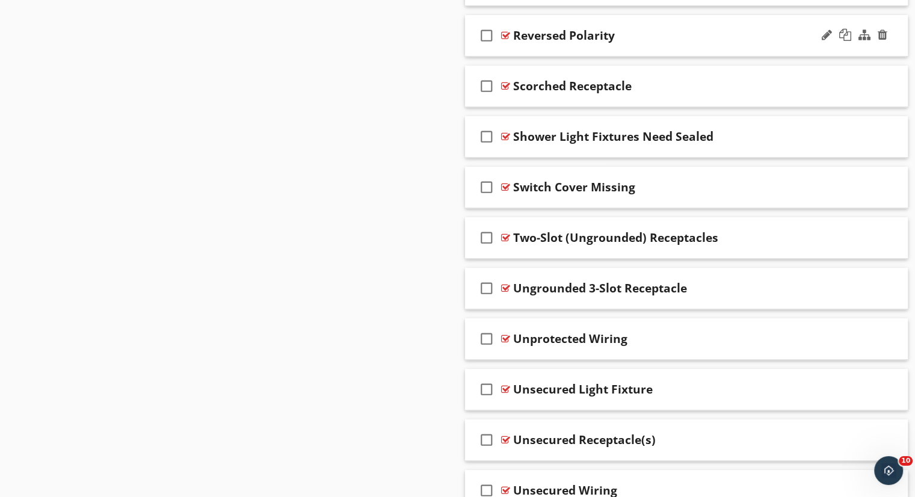
scroll to position [5104, 0]
click at [655, 280] on div "Ungrounded 3-Slot Receptacle" at bounding box center [600, 287] width 174 height 14
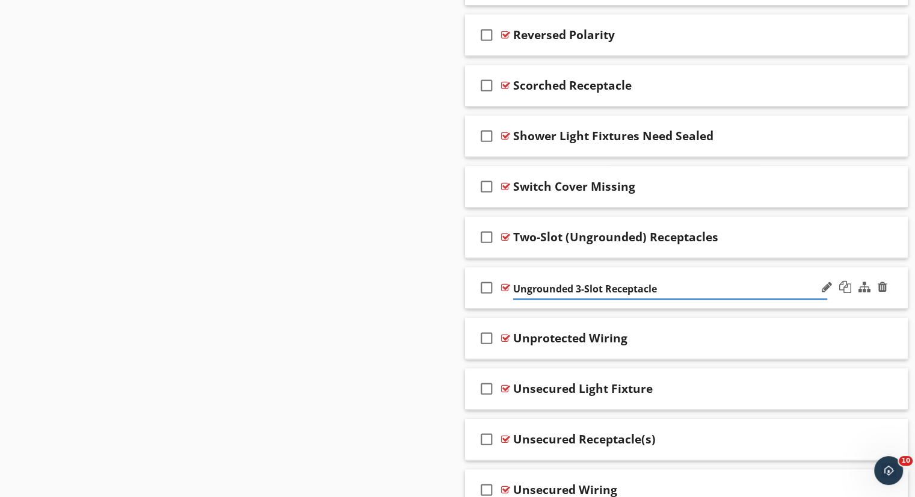
click at [716, 267] on div "check_box_outline_blank Ungrounded 3-Slot Receptacle" at bounding box center [686, 288] width 443 height 42
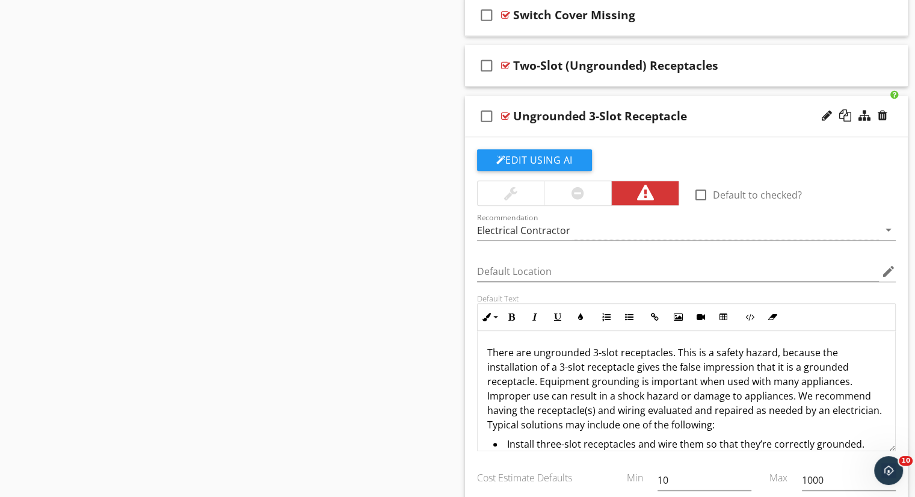
scroll to position [5284, 0]
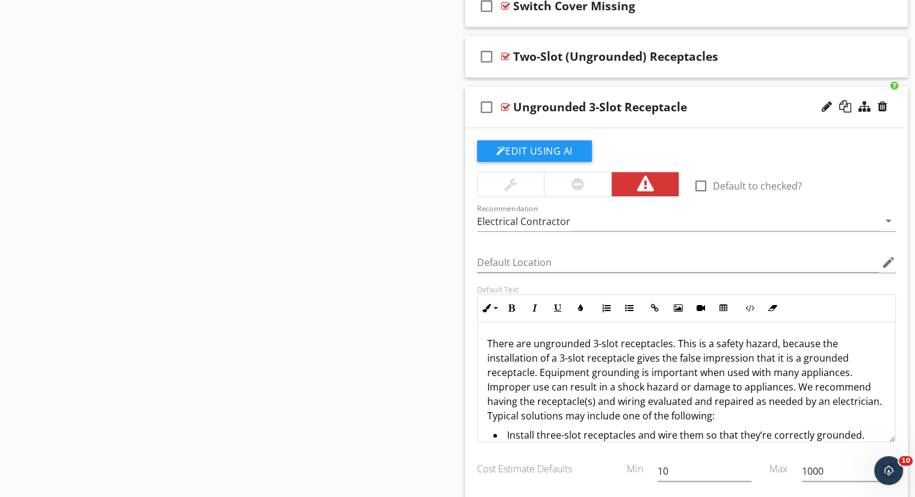
click at [599, 336] on p "There are ungrounded 3-slot receptacles. This is a safety hazard, because the i…" at bounding box center [686, 379] width 399 height 87
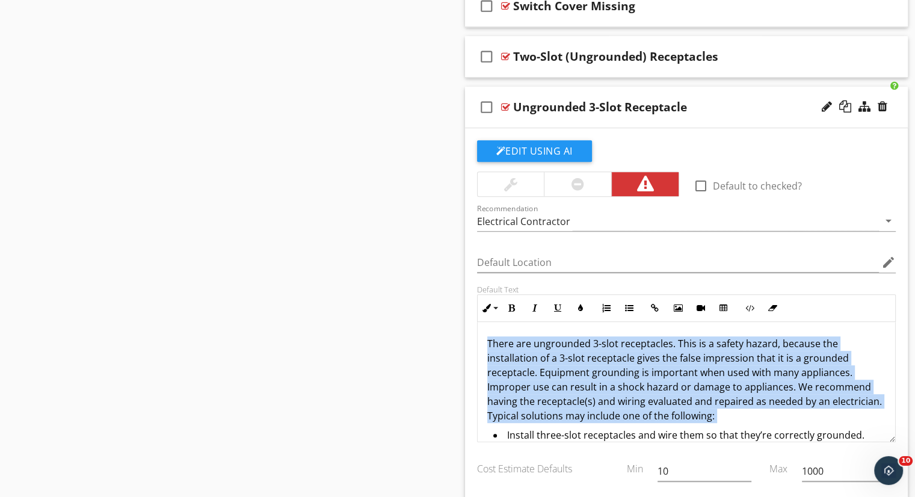
click at [599, 336] on p "There are ungrounded 3-slot receptacles. This is a safety hazard, because the i…" at bounding box center [686, 379] width 399 height 87
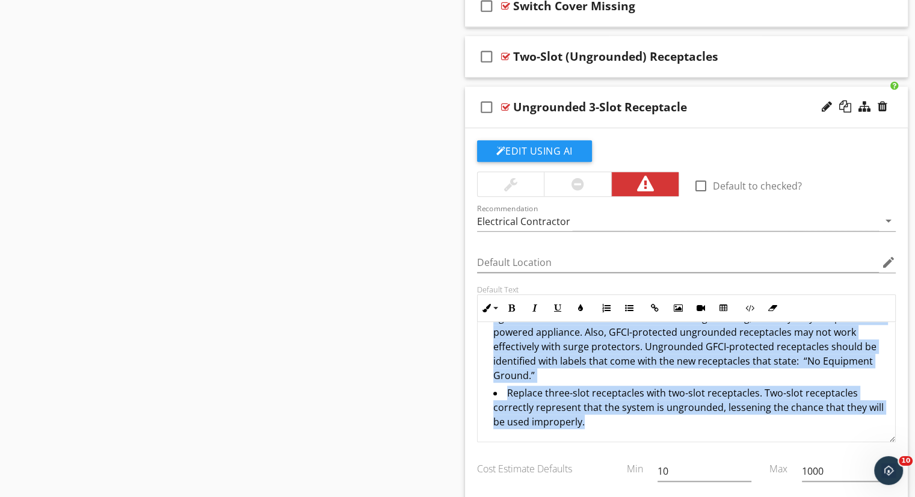
scroll to position [0, 0]
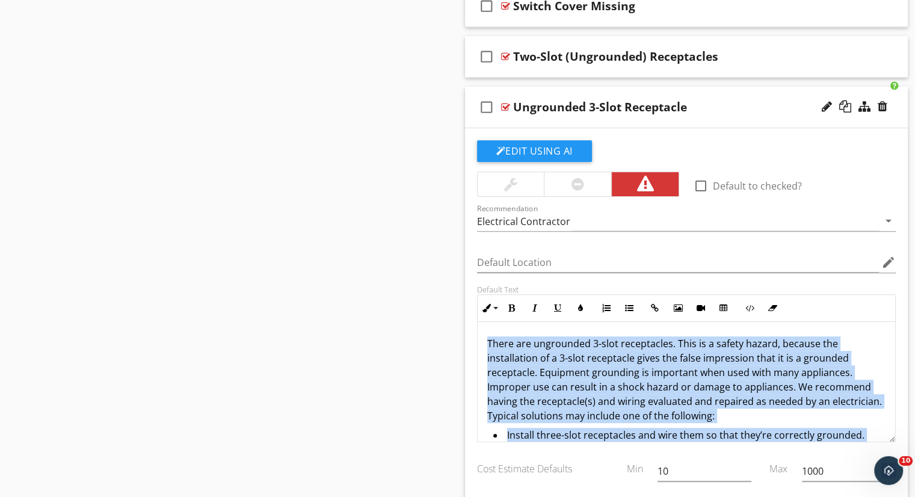
click at [718, 354] on p "There are ungrounded 3-slot receptacles. This is a safety hazard, because the i…" at bounding box center [686, 379] width 399 height 87
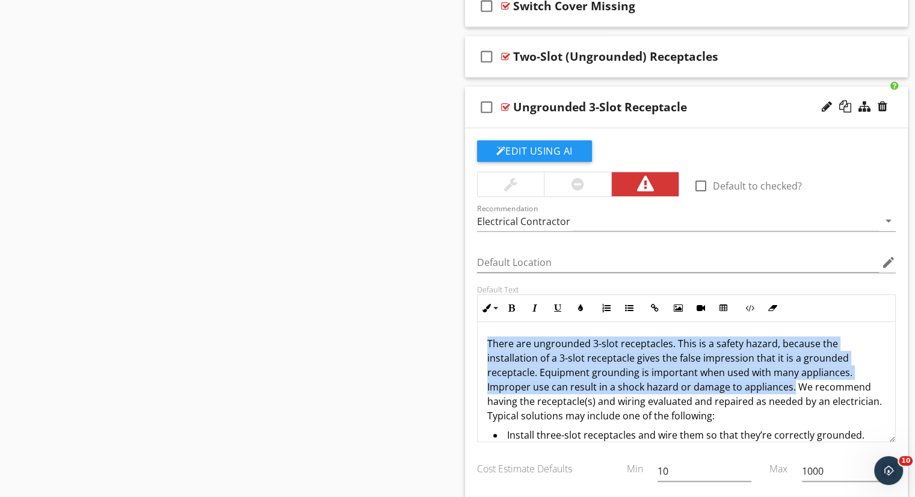
drag, startPoint x: 488, startPoint y: 292, endPoint x: 790, endPoint y: 340, distance: 306.4
click at [790, 340] on p "There are ungrounded 3-slot receptacles. This is a safety hazard, because the i…" at bounding box center [686, 379] width 399 height 87
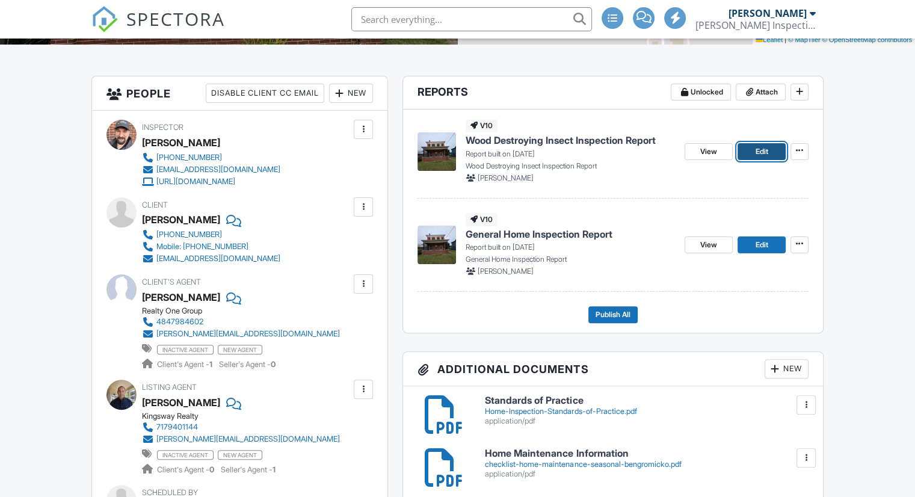
click at [757, 158] on span "Edit" at bounding box center [761, 152] width 13 height 12
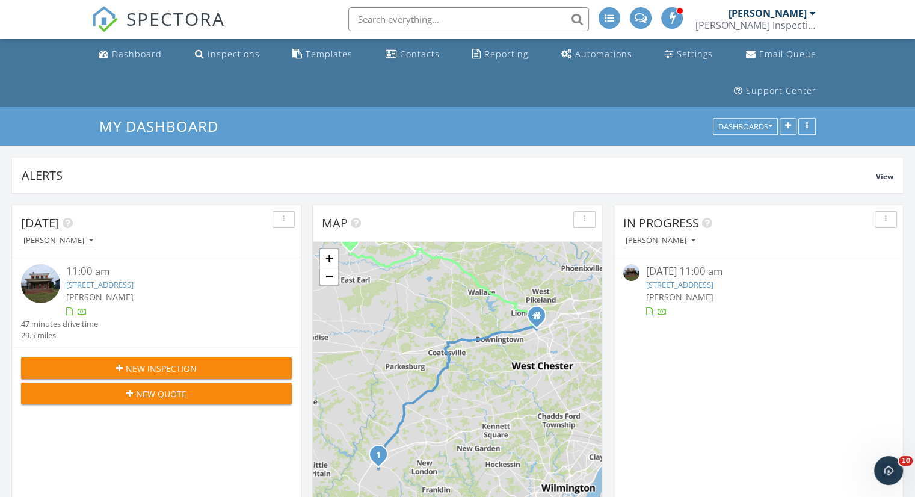
click at [713, 279] on link "302 E Main St, Terre Hill, PA 17557" at bounding box center [678, 284] width 67 height 11
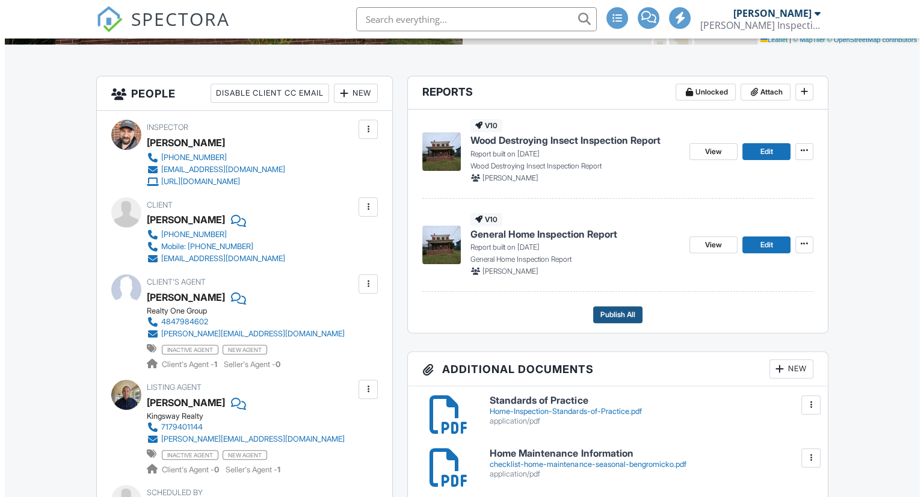
scroll to position [314, 0]
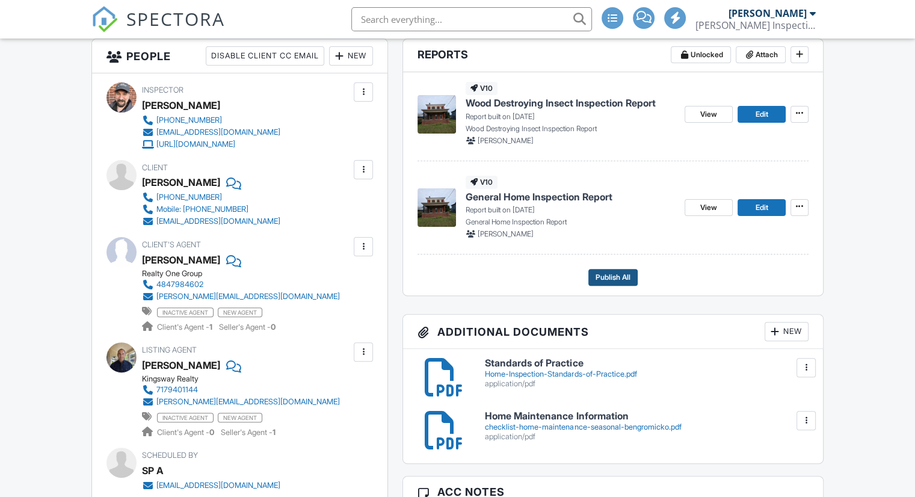
click at [623, 349] on h3 "Additional Documents New" at bounding box center [613, 332] width 420 height 34
click at [624, 283] on span "Publish All" at bounding box center [613, 277] width 35 height 12
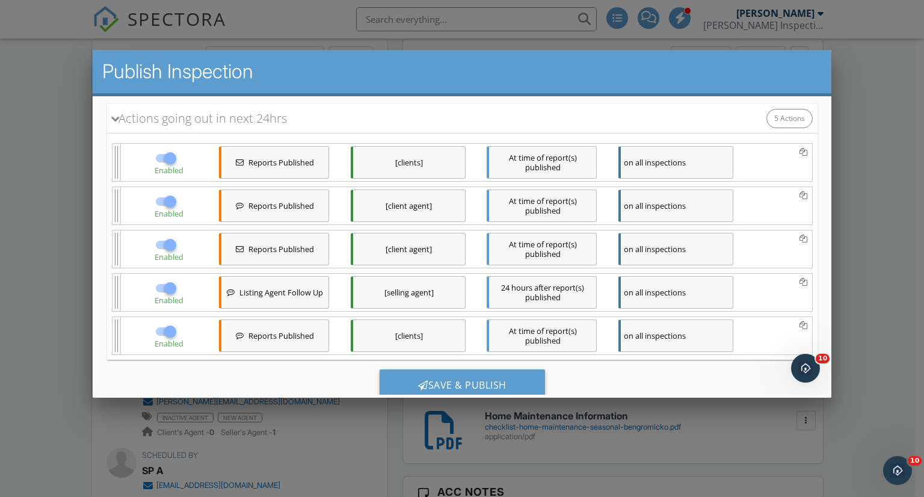
scroll to position [209, 0]
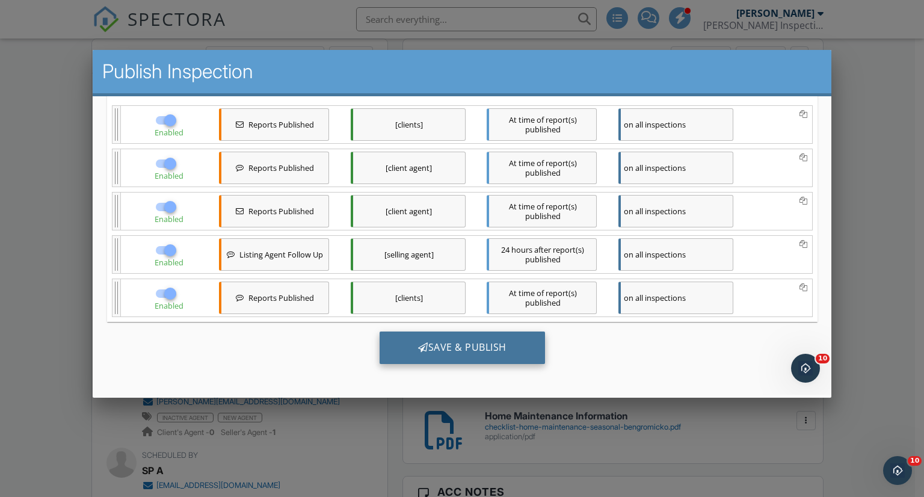
click at [496, 343] on div "Save & Publish" at bounding box center [461, 347] width 165 height 32
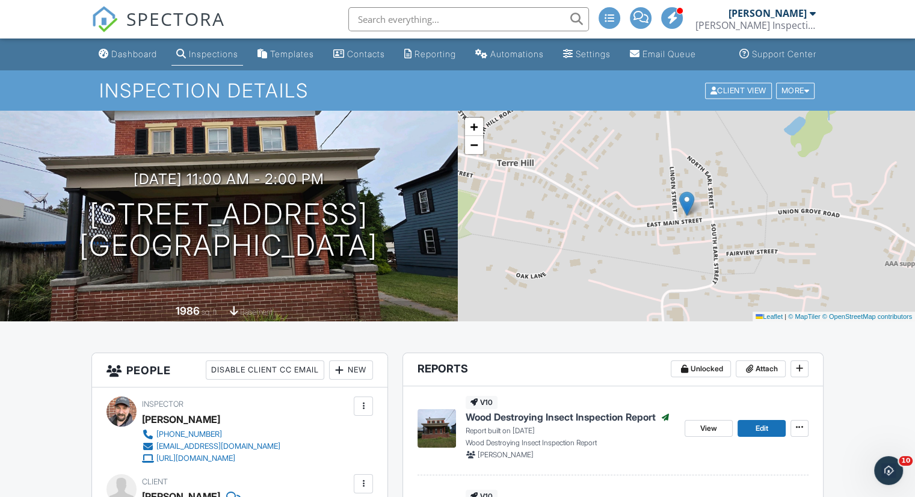
click at [241, 60] on link "Inspections" at bounding box center [207, 54] width 72 height 22
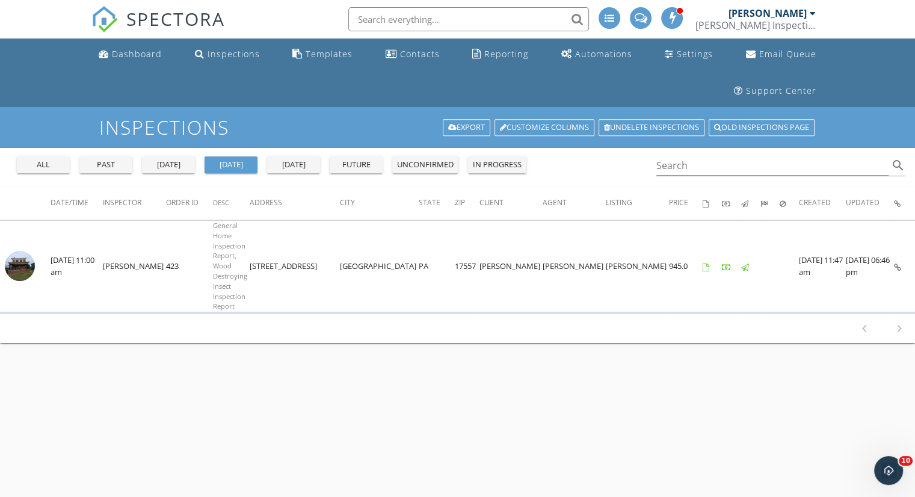
click at [173, 159] on div "[DATE]" at bounding box center [168, 165] width 43 height 12
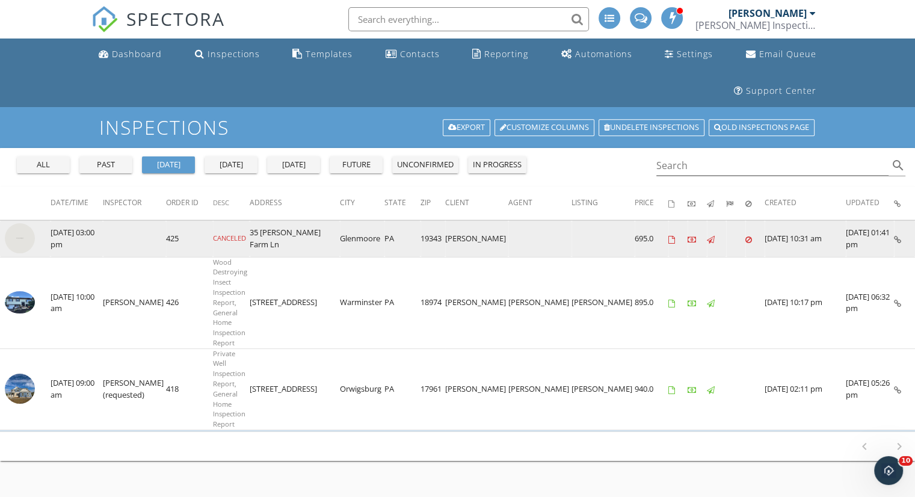
click at [894, 236] on icon at bounding box center [897, 240] width 7 height 8
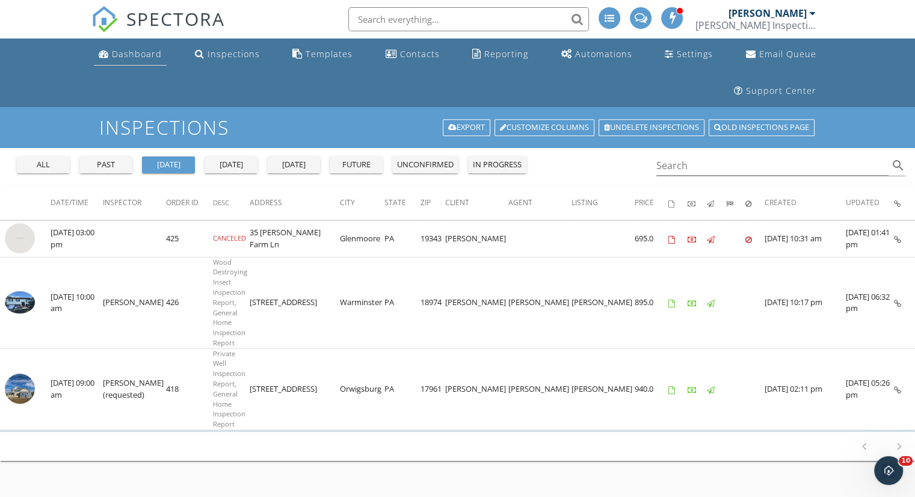
click at [117, 58] on div "Dashboard" at bounding box center [137, 53] width 50 height 11
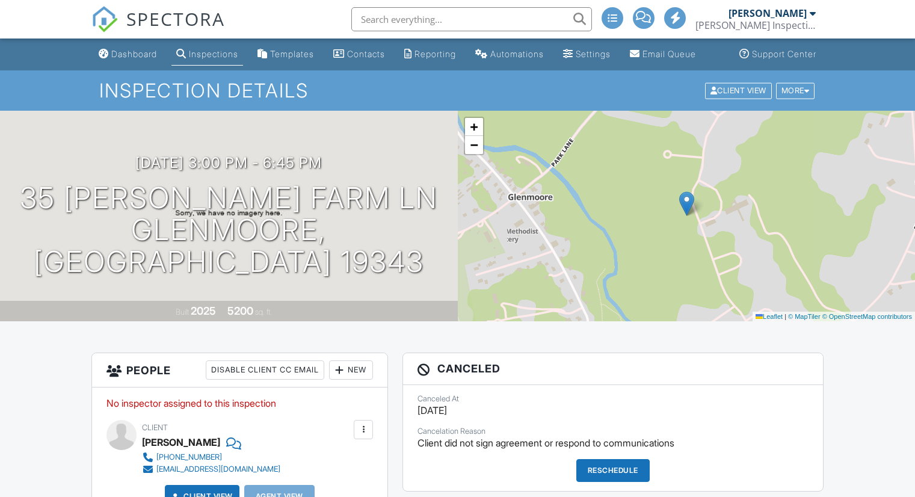
click at [603, 459] on div "Reschedule" at bounding box center [612, 470] width 73 height 23
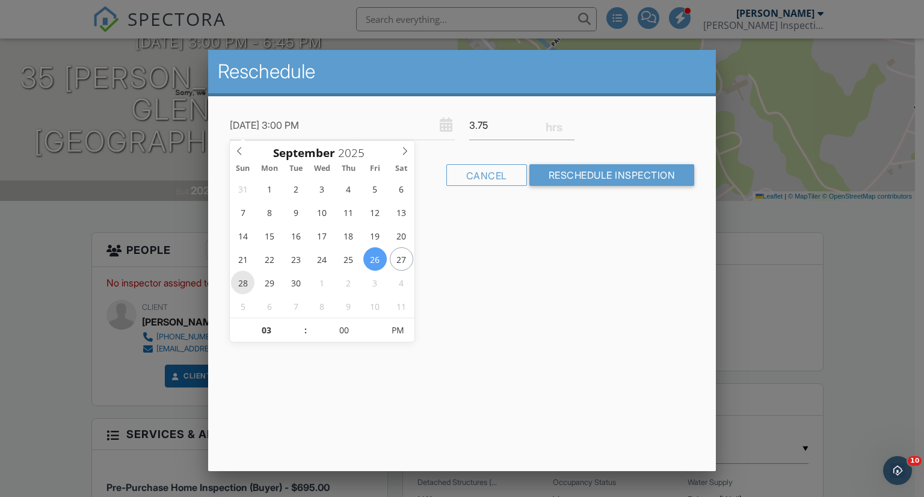
type input "[DATE] 3:00 PM"
click at [70, 401] on div at bounding box center [462, 250] width 924 height 621
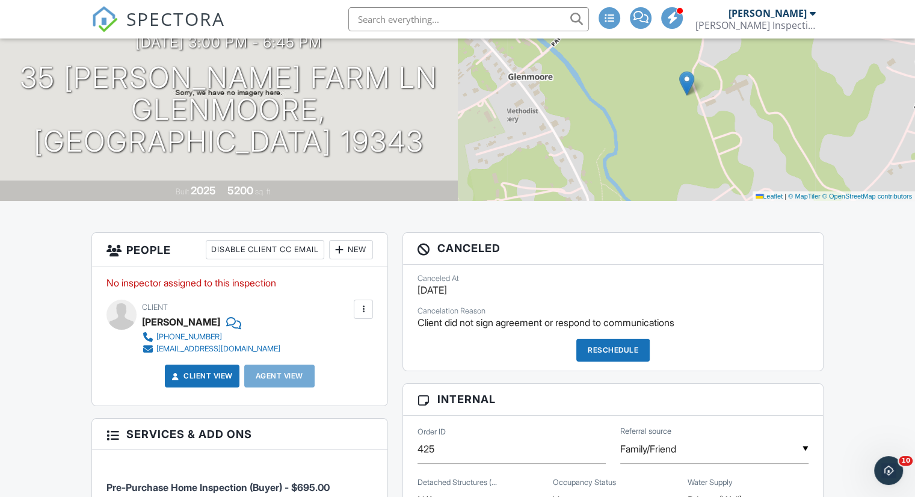
drag, startPoint x: 70, startPoint y: 401, endPoint x: 79, endPoint y: 439, distance: 39.1
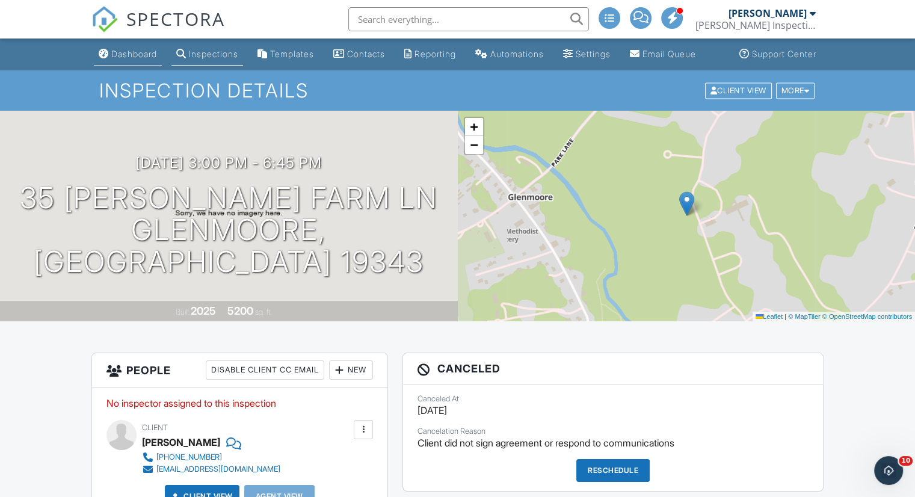
click at [109, 52] on link "Dashboard" at bounding box center [128, 54] width 68 height 22
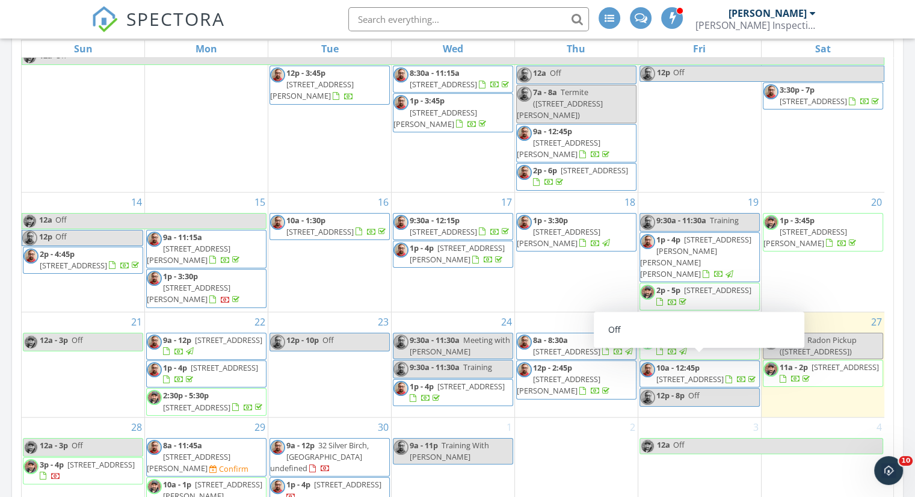
scroll to position [782, 0]
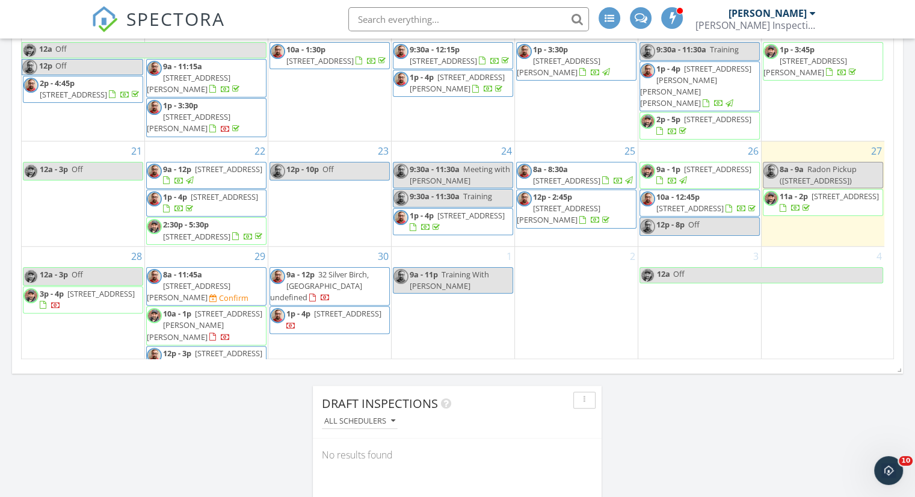
click at [209, 280] on span "35 McKnight Farm Ln, Glenmoore 19343" at bounding box center [189, 291] width 84 height 22
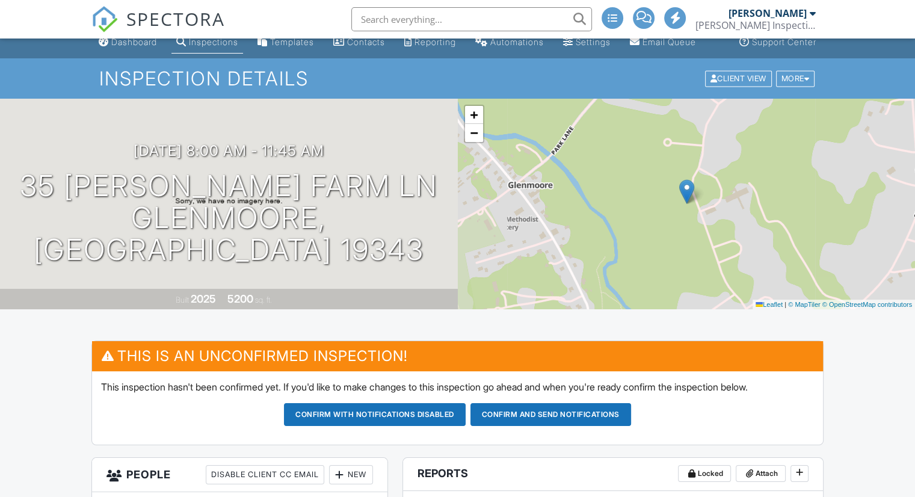
scroll to position [12, 0]
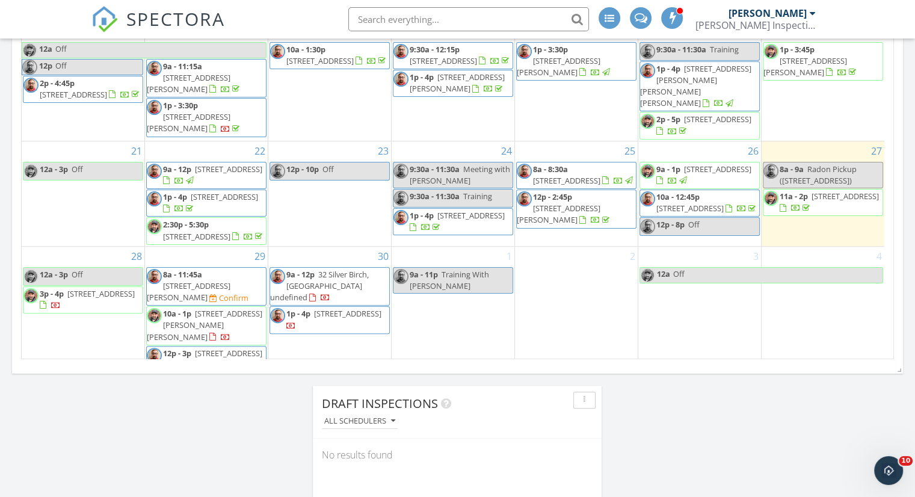
scroll to position [842, 0]
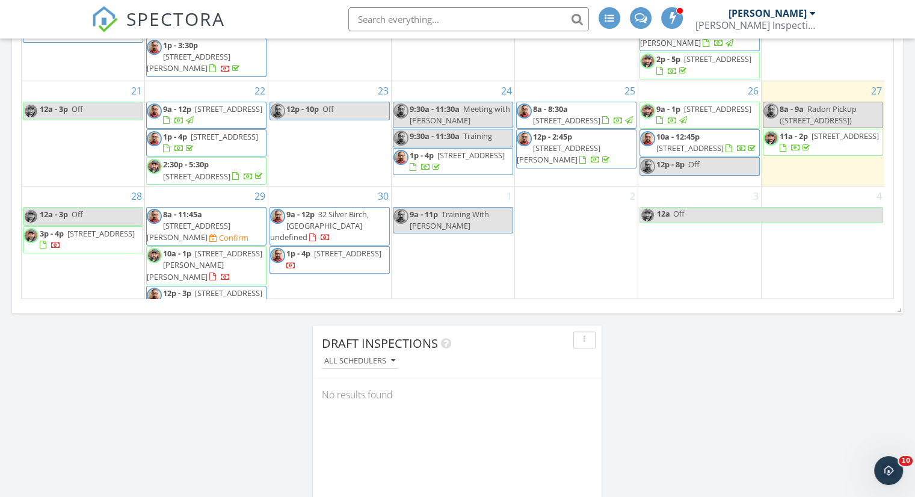
click at [230, 220] on span "35 McKnight Farm Ln, Glenmoore 19343" at bounding box center [189, 231] width 84 height 22
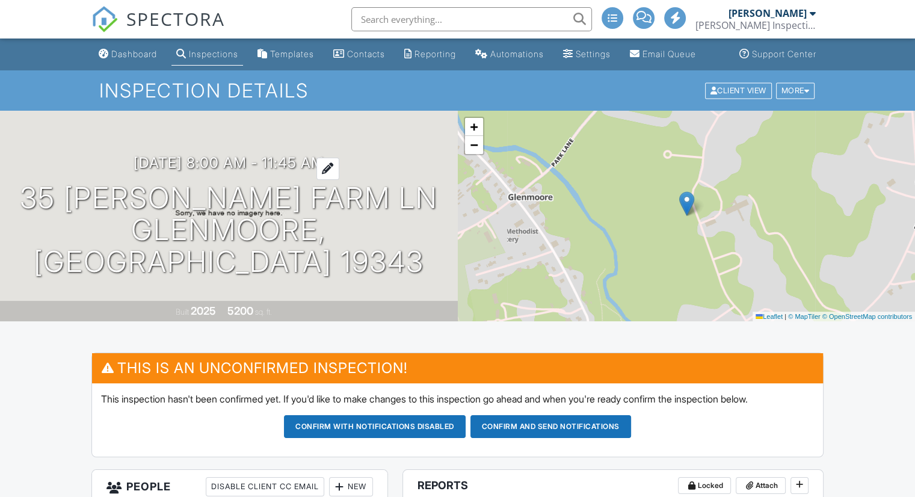
click at [212, 171] on h3 "[DATE] 8:00 am - 11:45 am" at bounding box center [229, 163] width 191 height 16
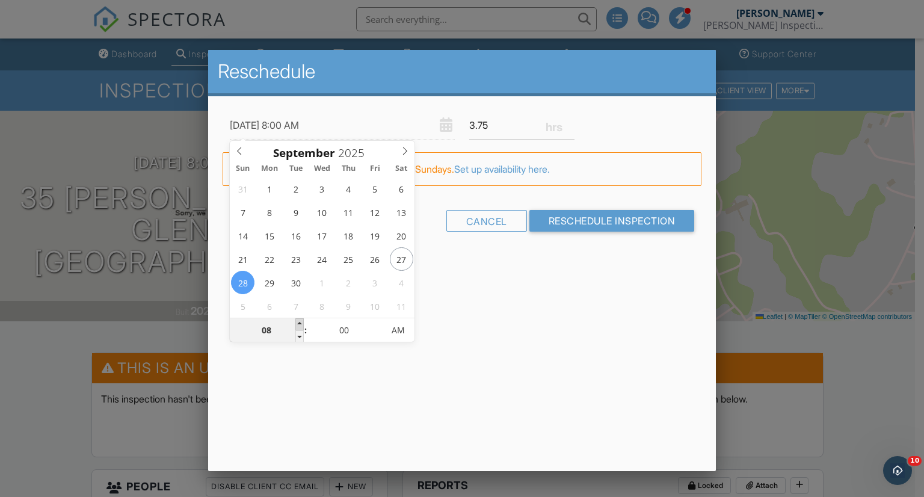
type input "[DATE] 9:00 AM"
type input "09"
click at [300, 322] on span at bounding box center [299, 324] width 8 height 12
type input "[DATE] 10:00 AM"
type input "10"
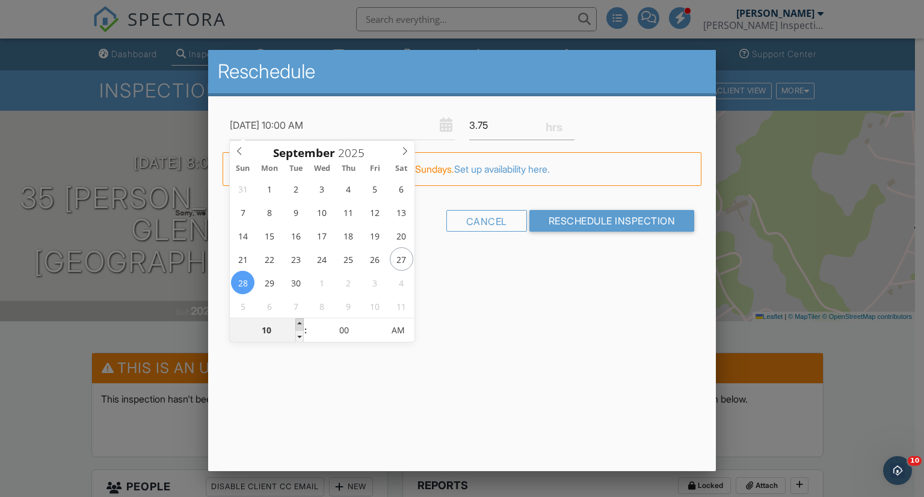
click at [300, 322] on span at bounding box center [299, 324] width 8 height 12
type input "[DATE] 11:00 AM"
type input "11"
click at [300, 322] on span at bounding box center [299, 324] width 8 height 12
type input "[DATE] 12:00 PM"
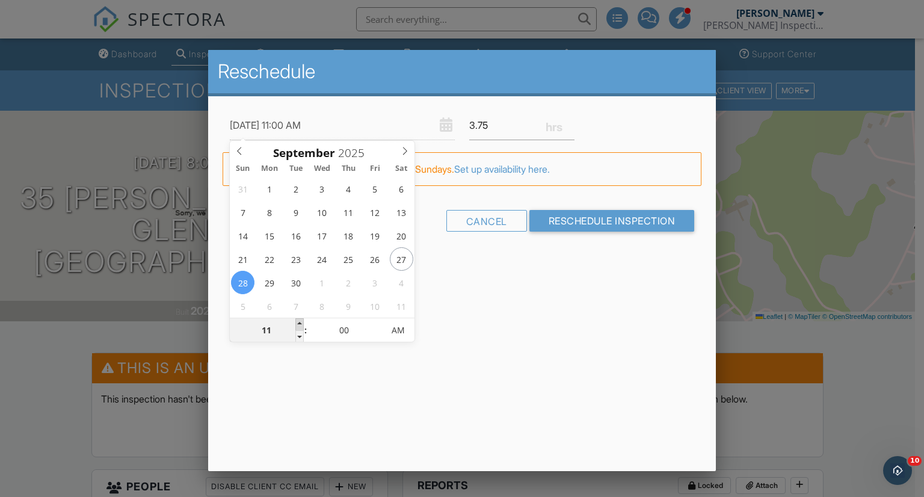
type input "12"
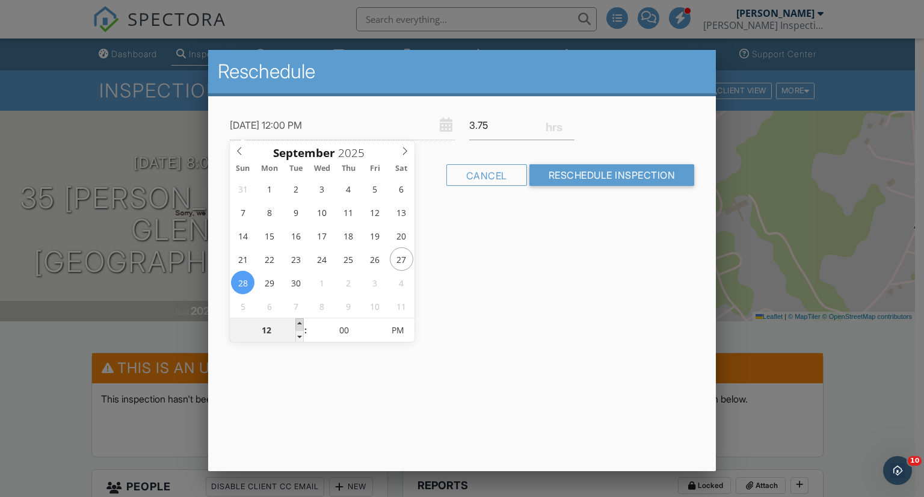
click at [300, 322] on span at bounding box center [299, 324] width 8 height 12
type input "[DATE] 1:00 PM"
type input "01"
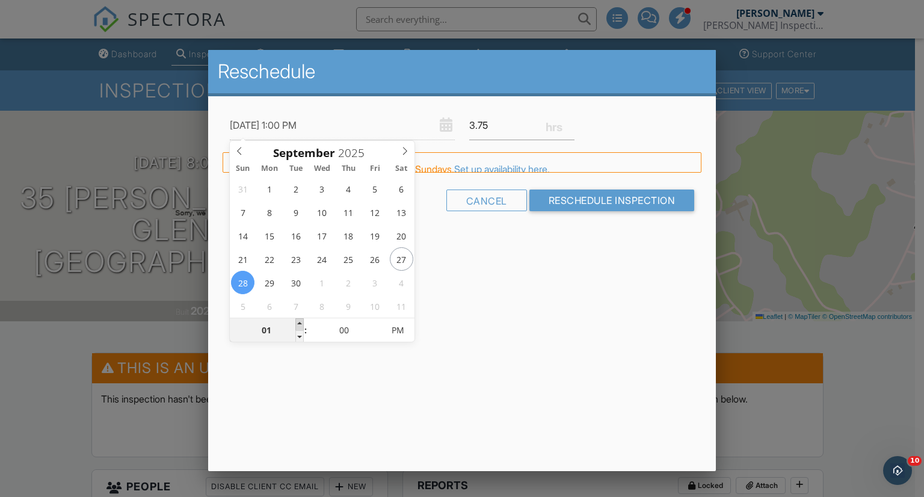
click at [300, 322] on span at bounding box center [299, 324] width 8 height 12
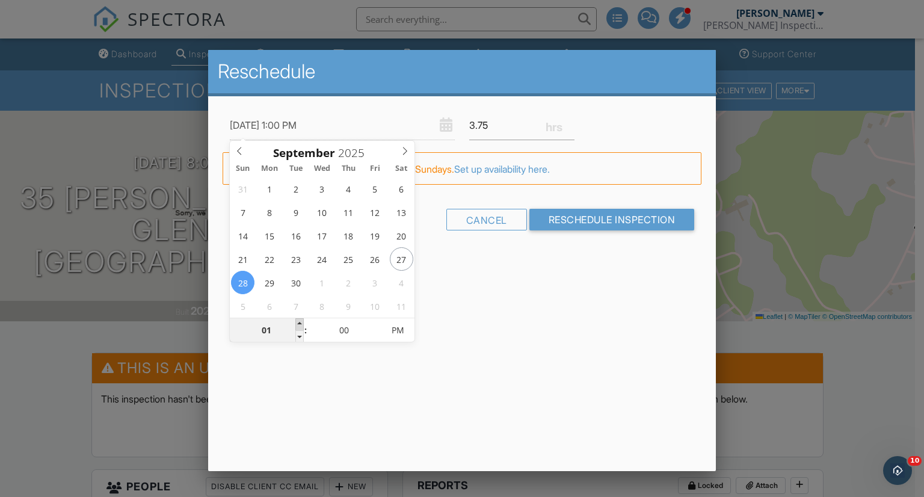
type input "[DATE] 2:00 PM"
type input "02"
click at [300, 322] on span at bounding box center [299, 324] width 8 height 12
type input "[DATE] 3:00 PM"
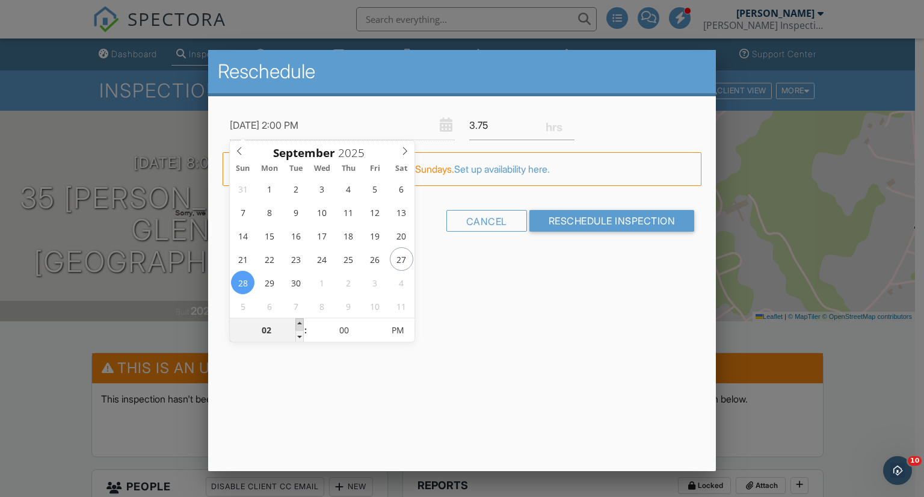
type input "03"
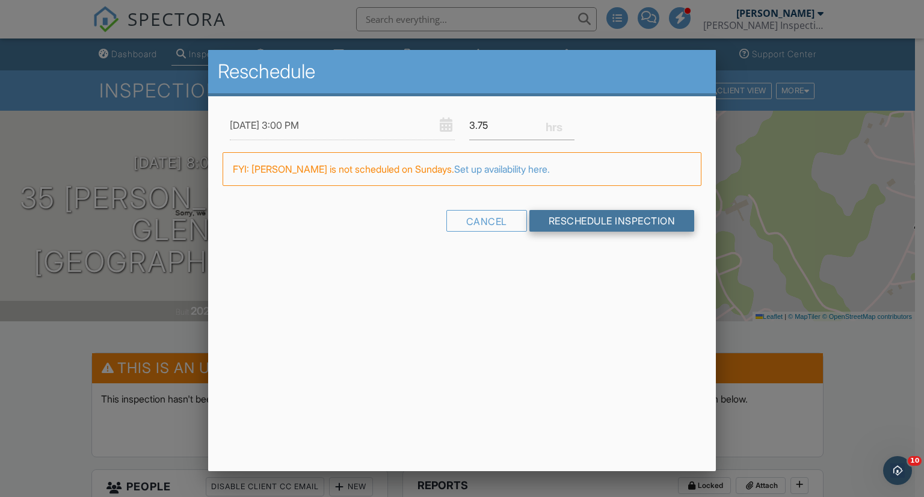
click at [555, 220] on input "Reschedule Inspection" at bounding box center [611, 221] width 165 height 22
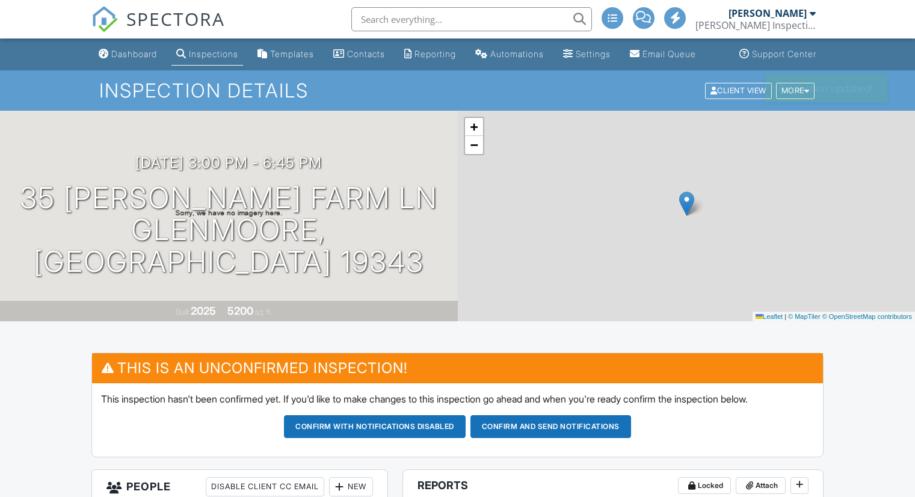
scroll to position [277, 0]
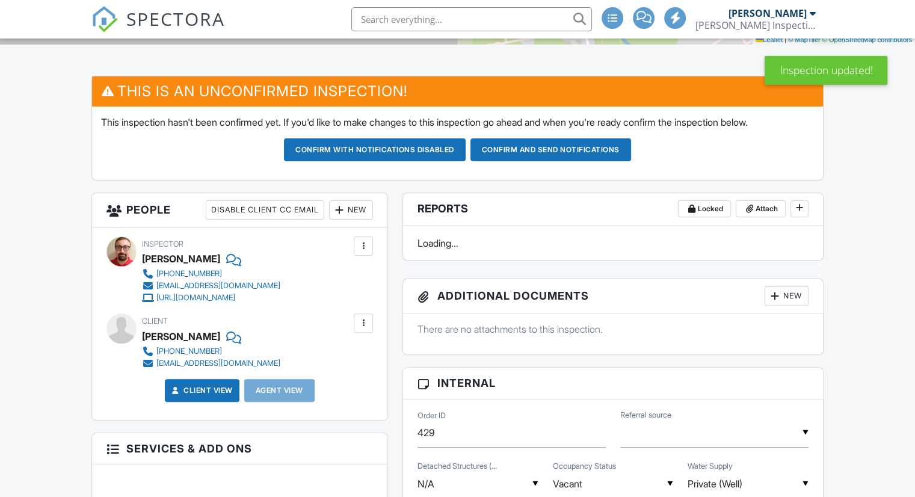
click at [336, 216] on div at bounding box center [339, 210] width 12 height 12
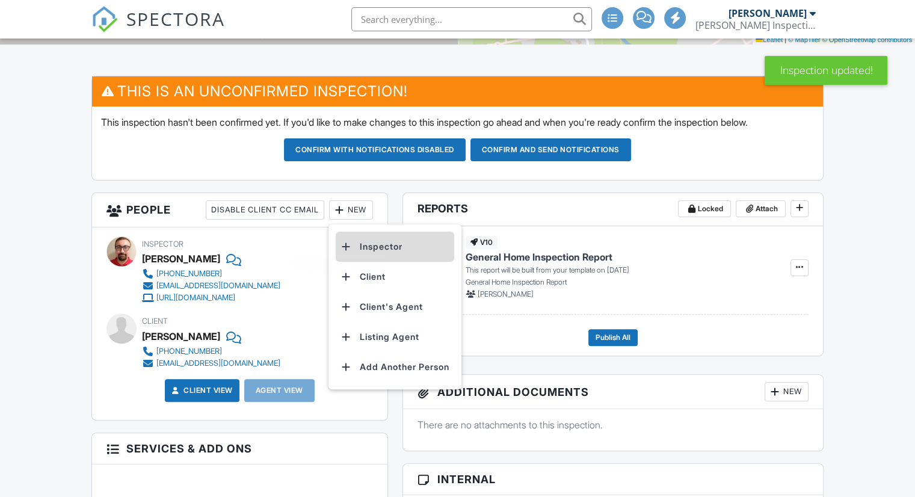
click at [375, 262] on li "Inspector" at bounding box center [395, 247] width 119 height 30
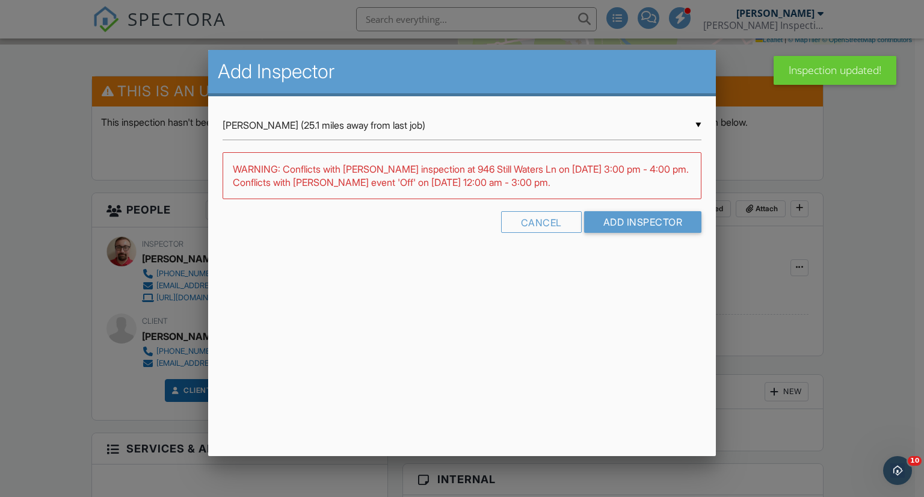
scroll to position [0, 0]
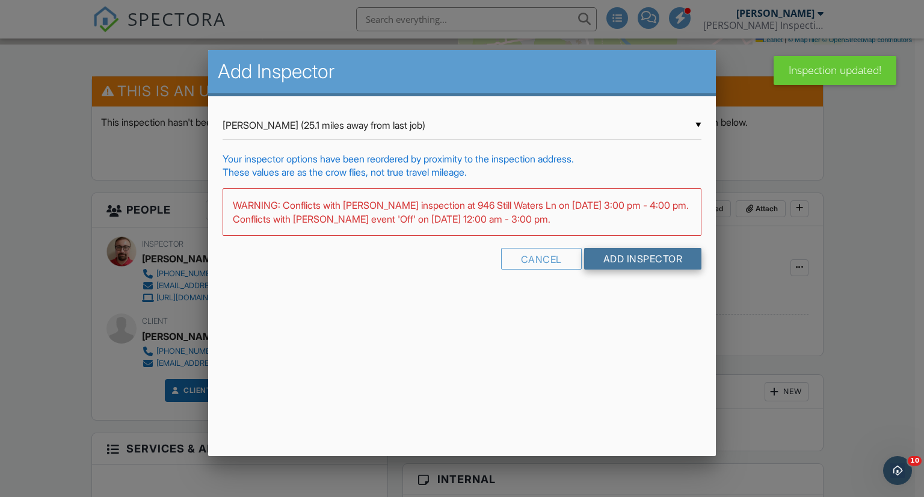
click at [618, 259] on input "Add Inspector" at bounding box center [643, 259] width 118 height 22
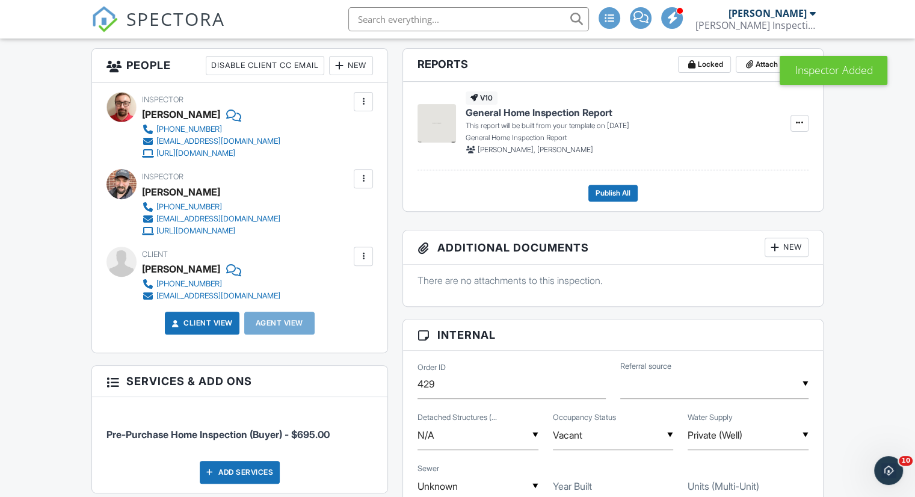
click at [363, 108] on div at bounding box center [363, 102] width 12 height 12
drag, startPoint x: 305, startPoint y: 233, endPoint x: 323, endPoint y: 229, distance: 18.4
click at [305, 214] on li "Remove" at bounding box center [313, 198] width 106 height 30
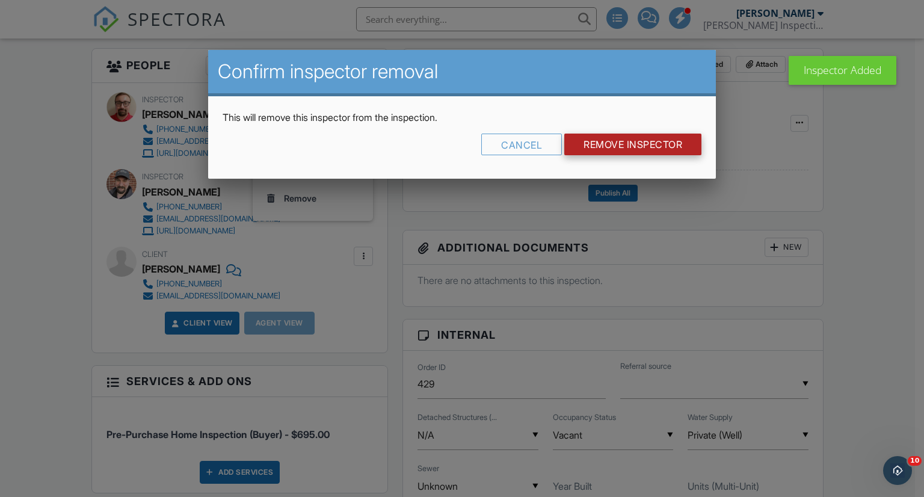
click at [656, 143] on input "Remove Inspector" at bounding box center [632, 145] width 137 height 22
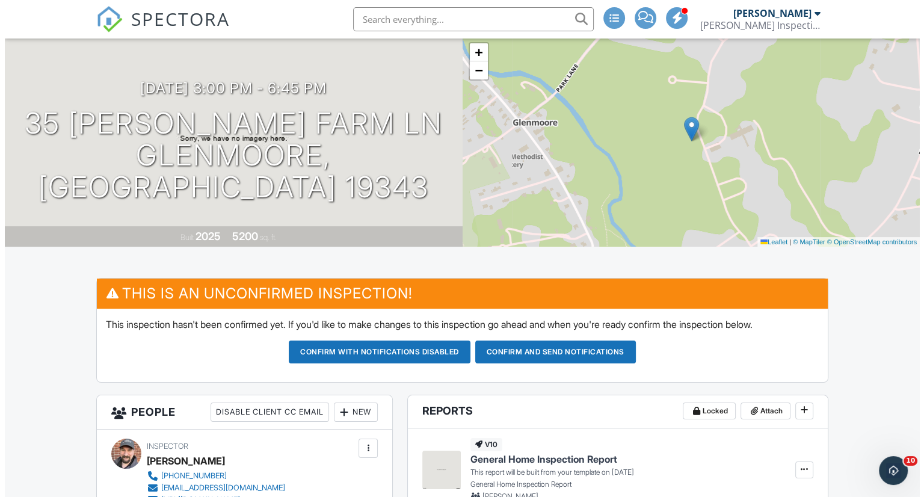
scroll to position [60, 0]
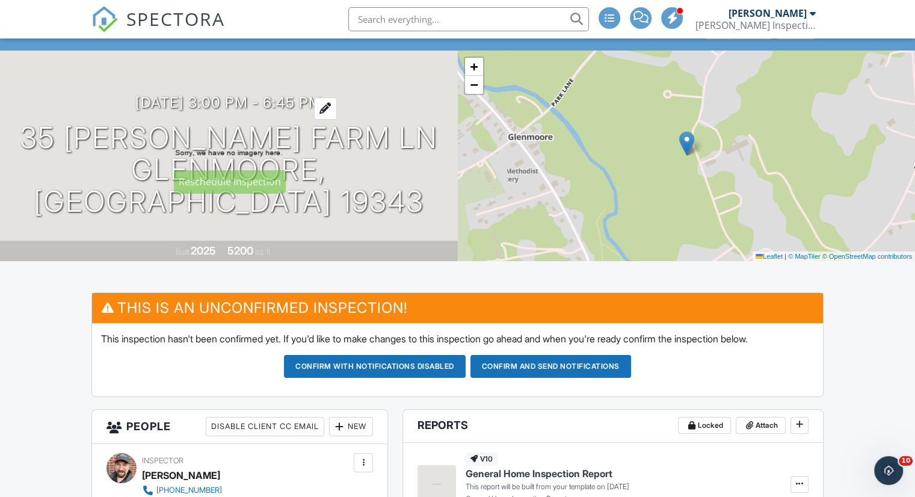
click at [337, 120] on div at bounding box center [325, 108] width 23 height 22
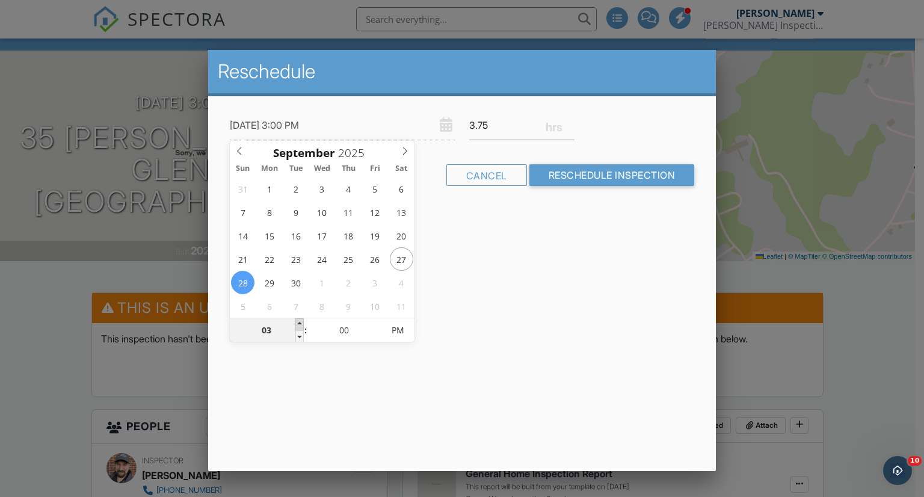
click at [299, 323] on span at bounding box center [299, 324] width 8 height 12
type input "04"
type input "[DATE] 4:00 PM"
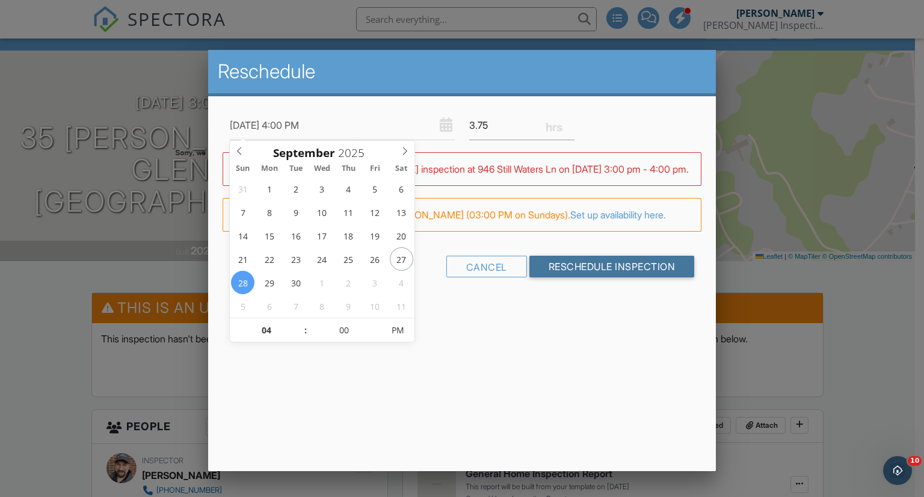
drag, startPoint x: 580, startPoint y: 276, endPoint x: 503, endPoint y: 298, distance: 80.0
click at [580, 276] on input "Reschedule Inspection" at bounding box center [611, 267] width 165 height 22
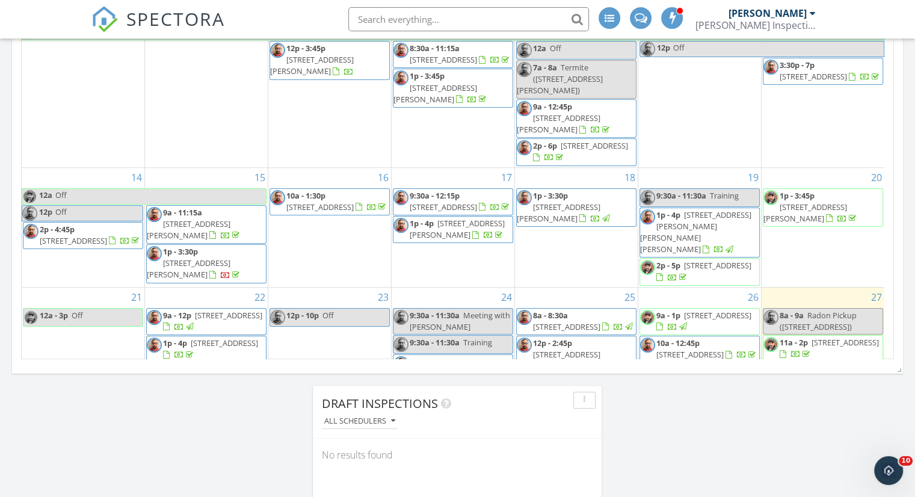
scroll to position [137, 0]
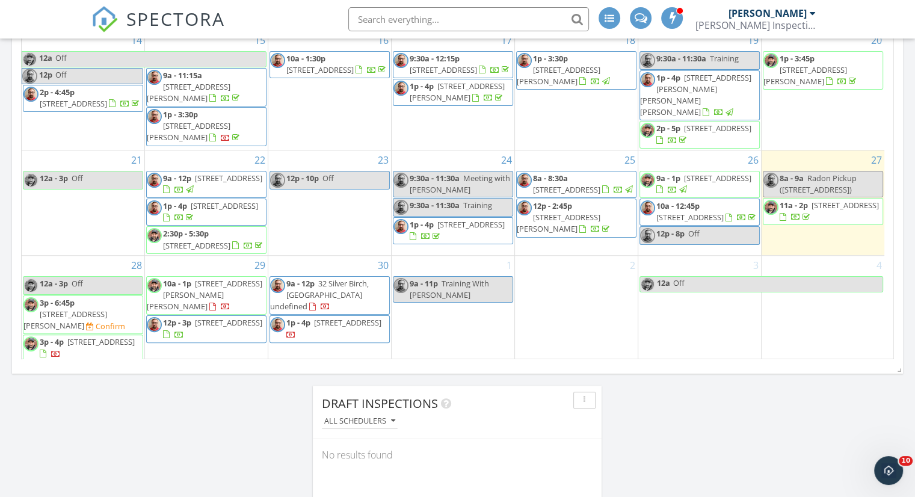
click at [96, 309] on span "[STREET_ADDRESS][PERSON_NAME]" at bounding box center [65, 320] width 84 height 22
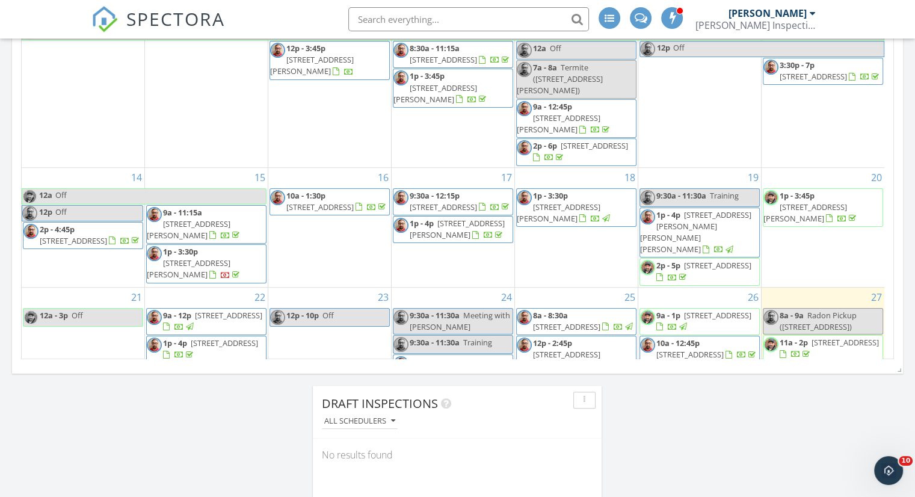
scroll to position [137, 0]
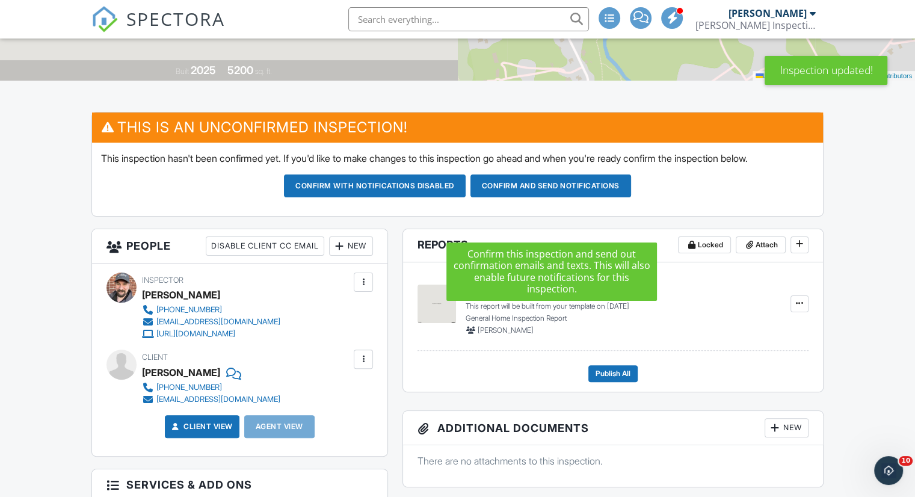
drag, startPoint x: 559, startPoint y: 224, endPoint x: 515, endPoint y: 256, distance: 54.6
click at [559, 197] on button "Confirm and send notifications" at bounding box center [550, 185] width 161 height 23
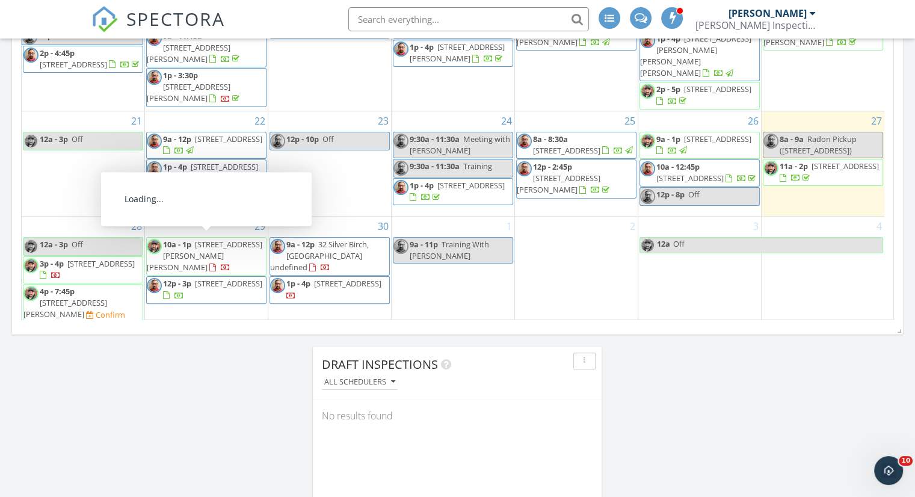
scroll to position [842, 0]
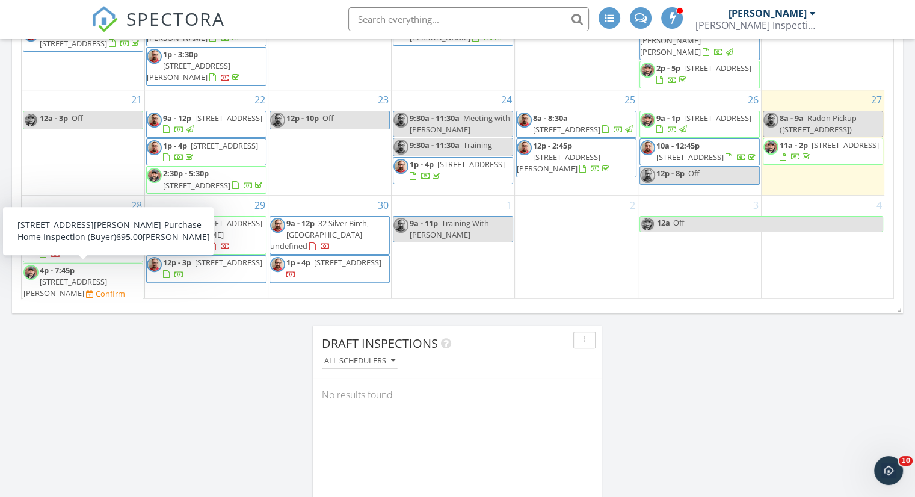
click at [87, 276] on span "[STREET_ADDRESS][PERSON_NAME]" at bounding box center [65, 287] width 84 height 22
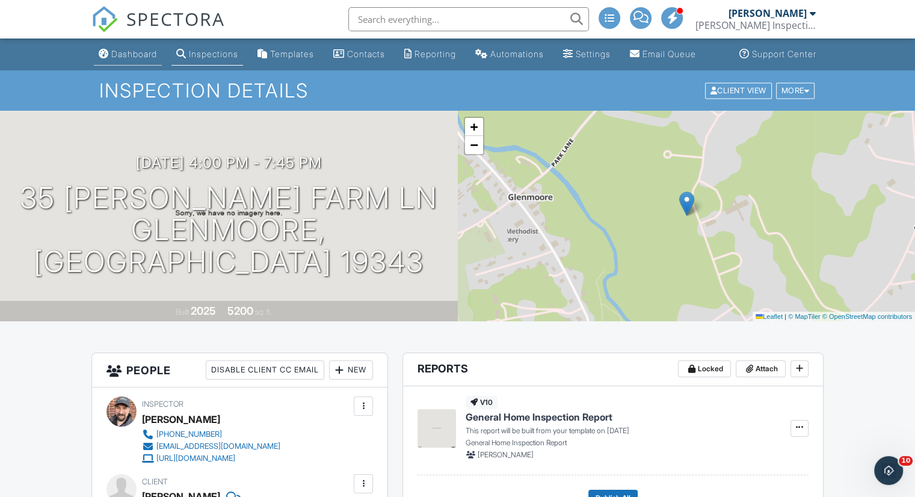
click at [138, 50] on div "Dashboard" at bounding box center [134, 54] width 46 height 10
